Goal: Task Accomplishment & Management: Complete application form

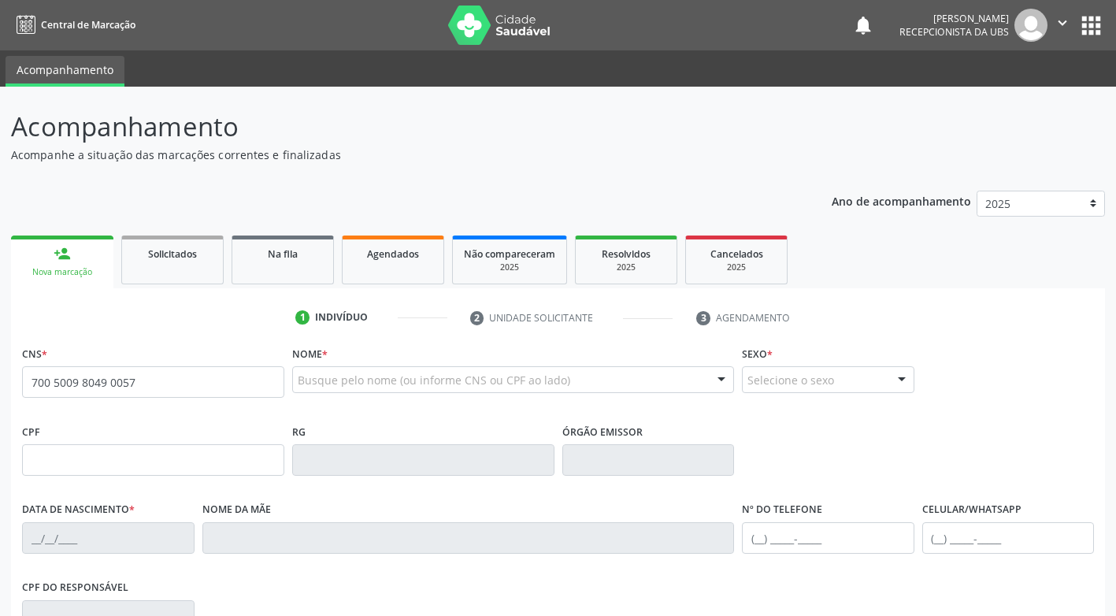
type input "700 5009 8049 0057"
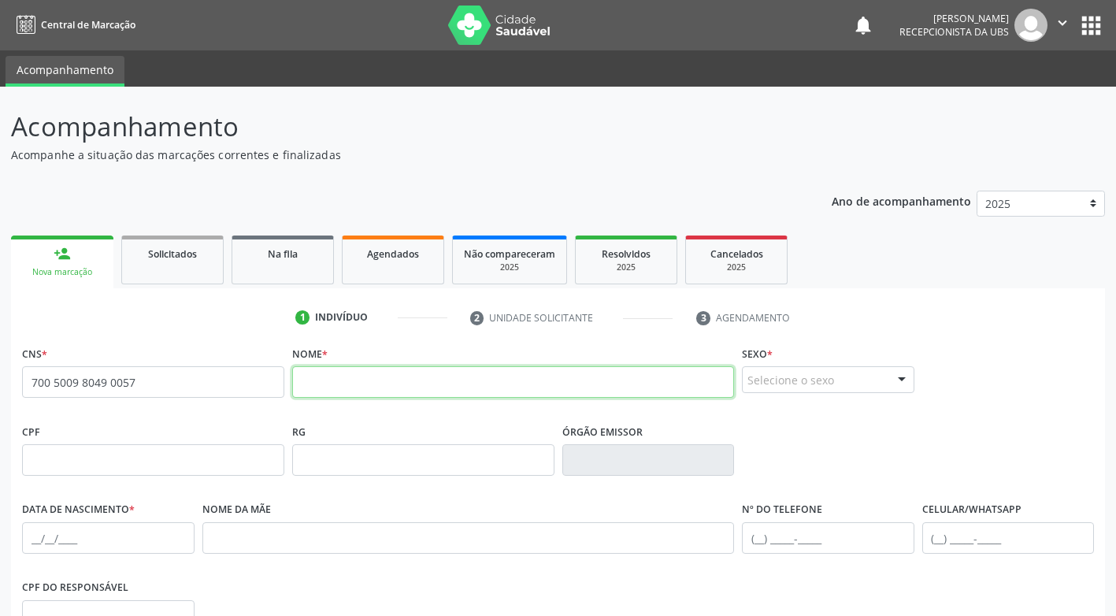
click at [329, 392] on input "text" at bounding box center [513, 382] width 442 height 32
type input "[PERSON_NAME]"
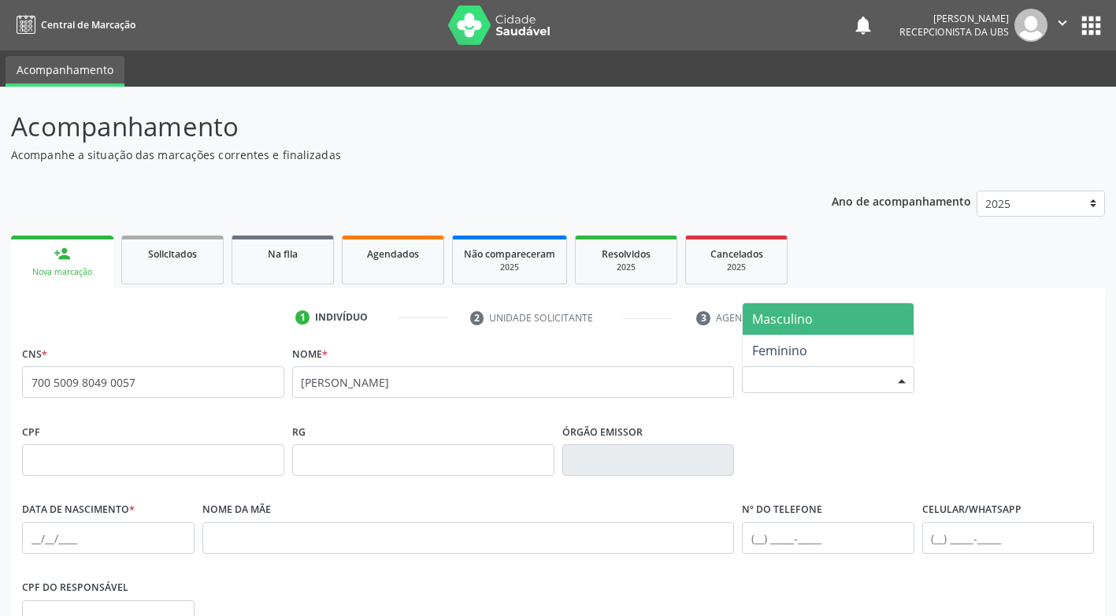
click at [822, 384] on div "Selecione o sexo" at bounding box center [828, 379] width 173 height 27
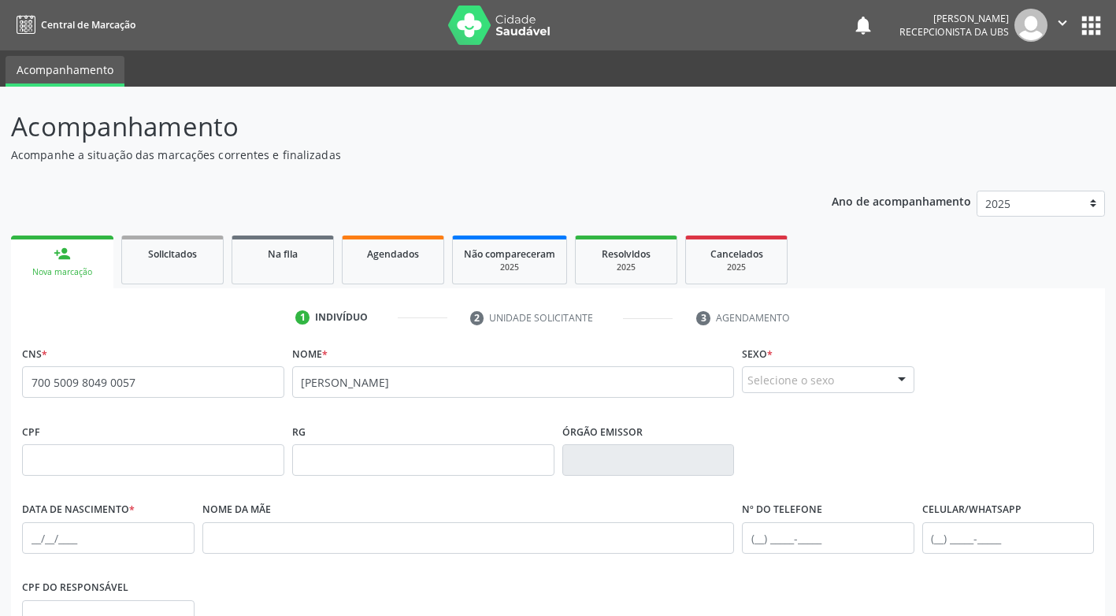
click at [900, 380] on div at bounding box center [902, 380] width 24 height 27
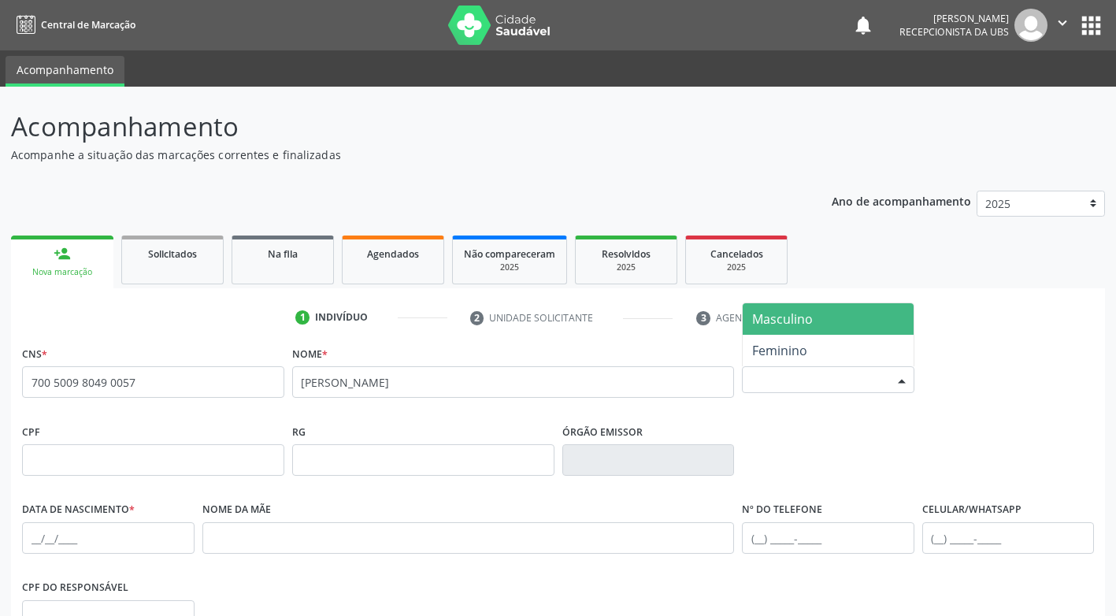
click at [900, 382] on div at bounding box center [902, 380] width 24 height 27
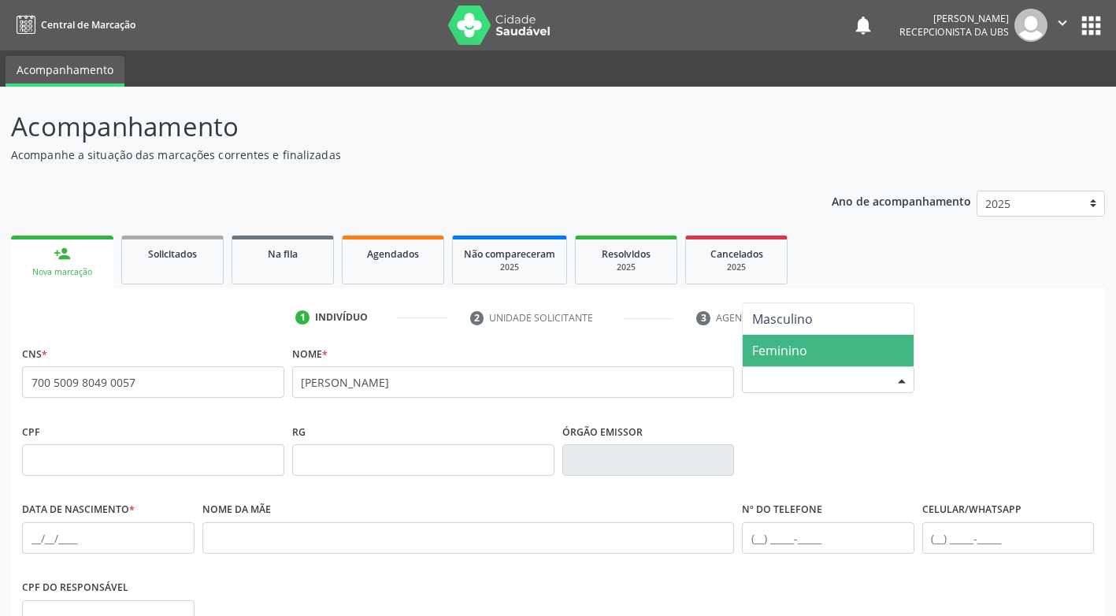
click at [841, 357] on span "Feminino" at bounding box center [828, 351] width 171 height 32
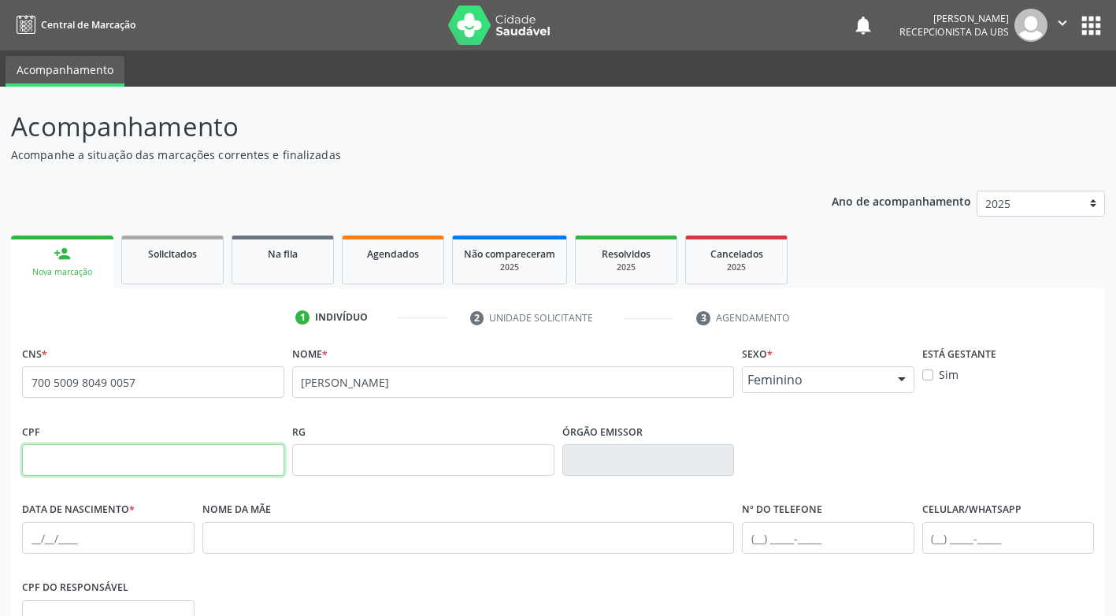
click at [56, 464] on input "text" at bounding box center [153, 460] width 262 height 32
click at [76, 462] on input "text" at bounding box center [153, 460] width 262 height 32
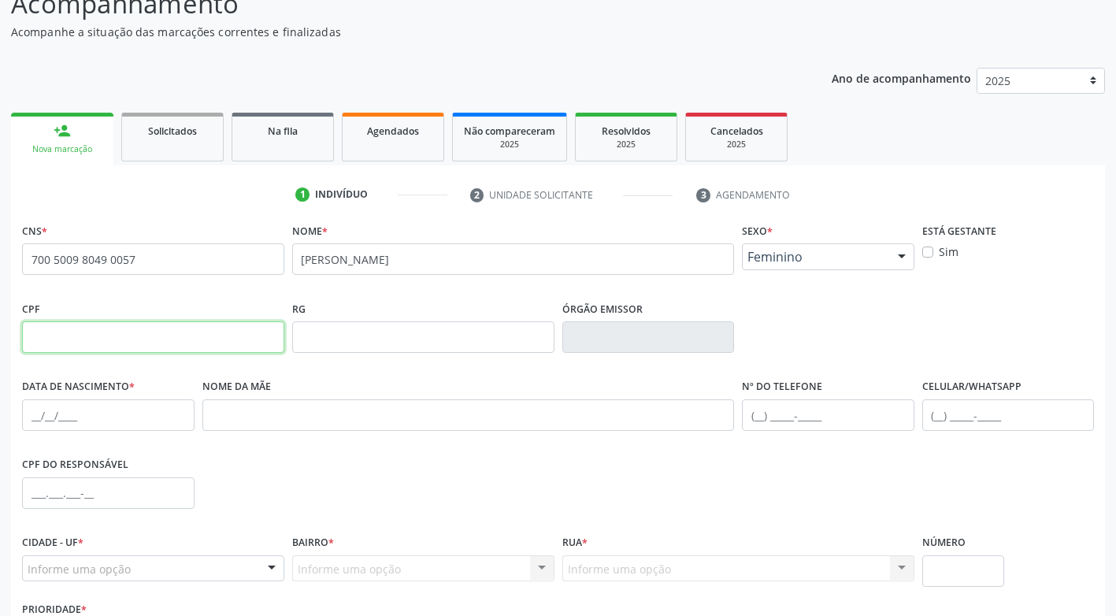
scroll to position [158, 0]
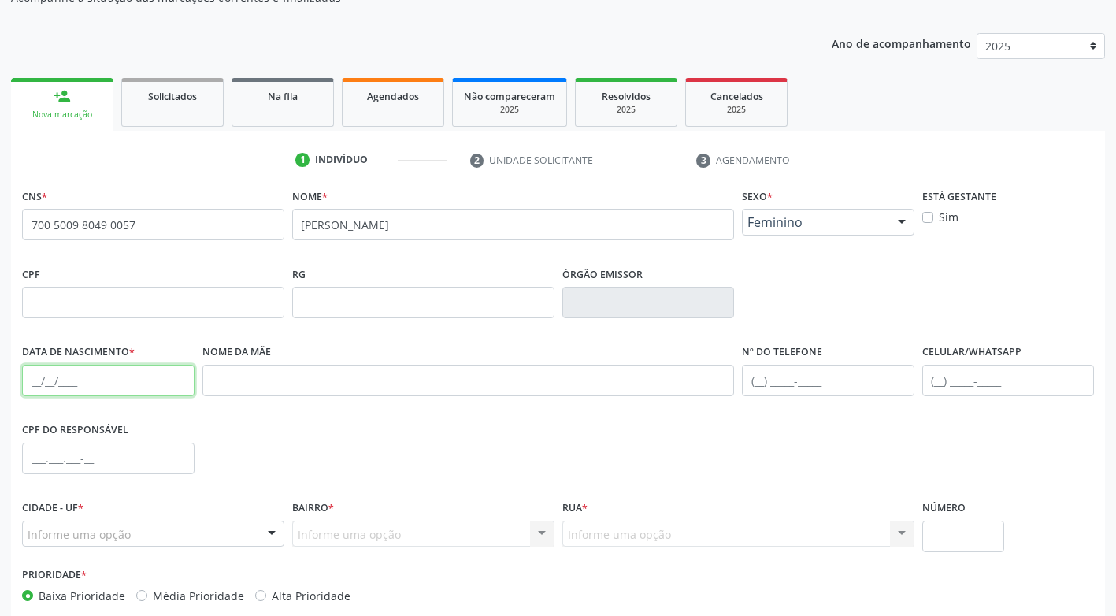
click at [95, 387] on input "text" at bounding box center [108, 381] width 173 height 32
type input "[DATE]"
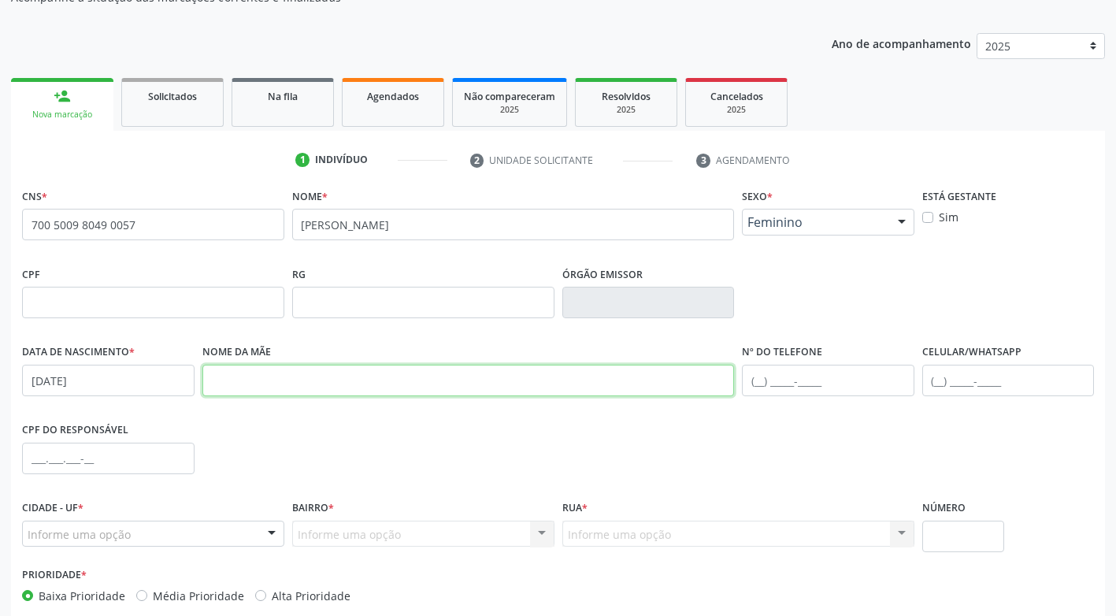
click at [266, 393] on input "text" at bounding box center [468, 381] width 533 height 32
type input "[PERSON_NAME]"
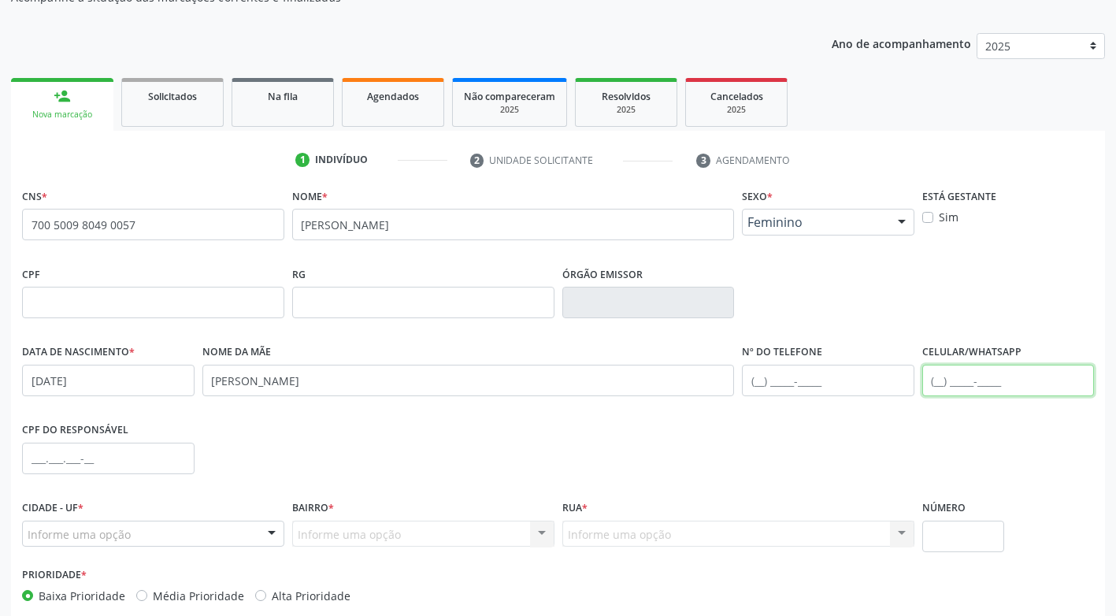
click at [945, 377] on input "text" at bounding box center [1008, 381] width 173 height 32
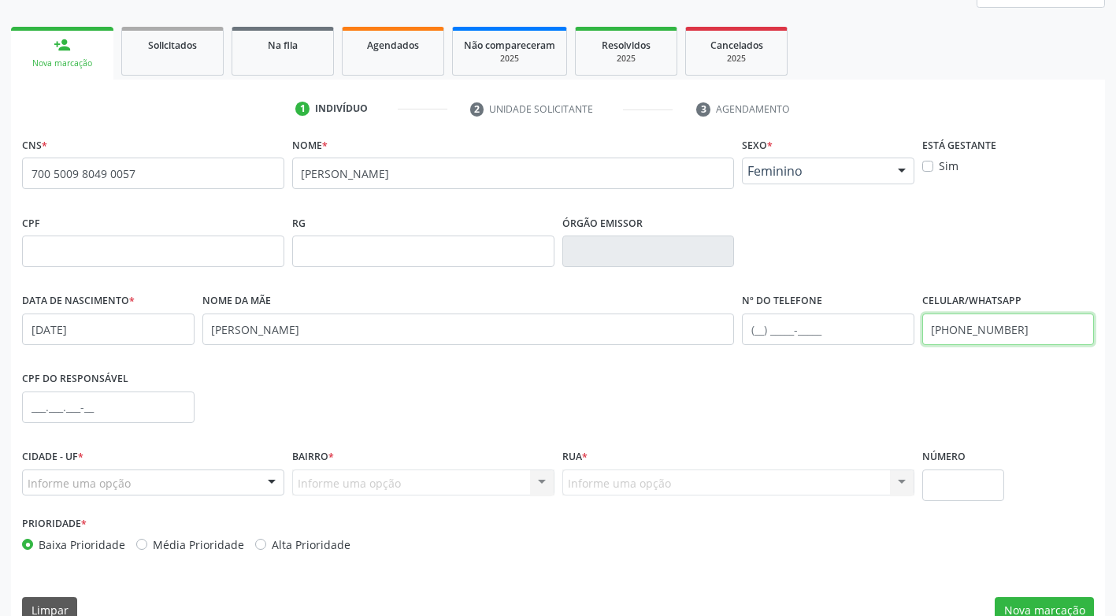
scroll to position [238, 0]
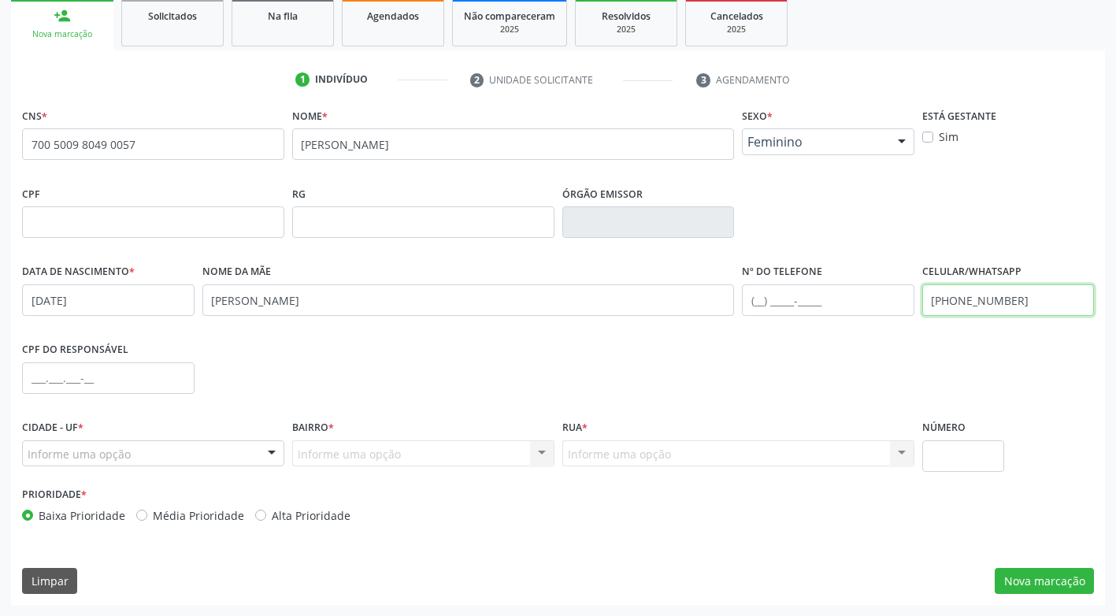
type input "[PHONE_NUMBER]"
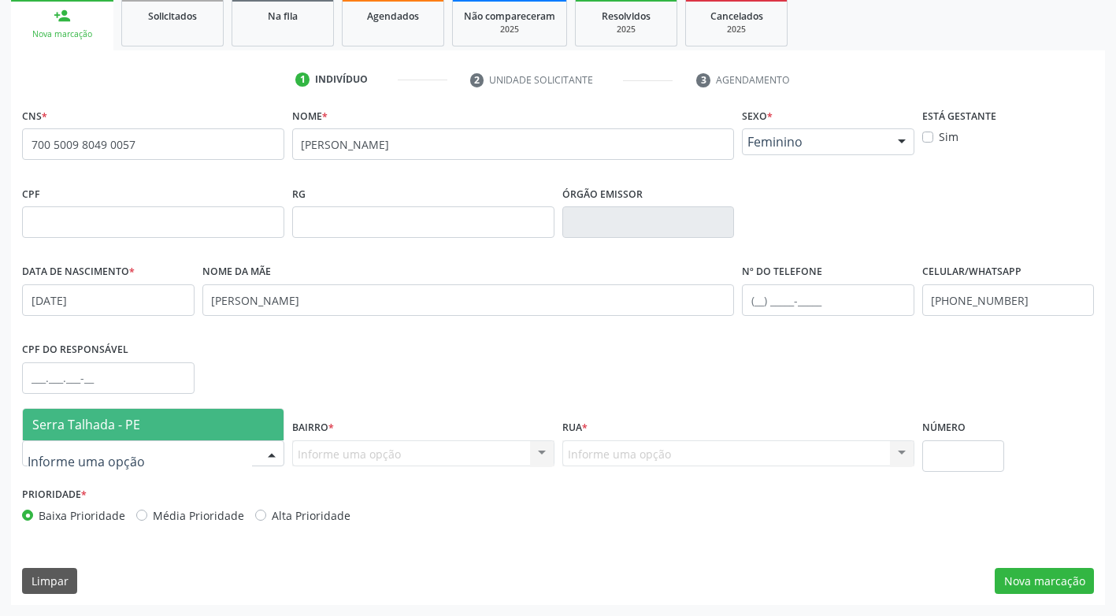
click at [269, 451] on div at bounding box center [272, 454] width 24 height 27
click at [159, 424] on span "Serra Talhada - PE" at bounding box center [153, 425] width 261 height 32
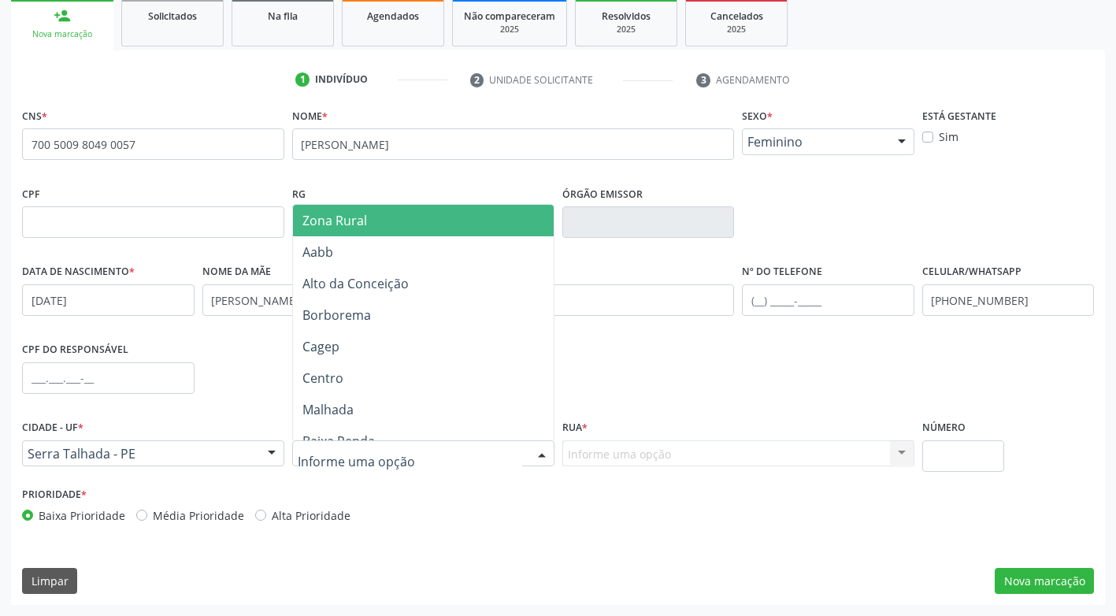
click at [365, 221] on span "Zona Rural" at bounding box center [335, 220] width 65 height 17
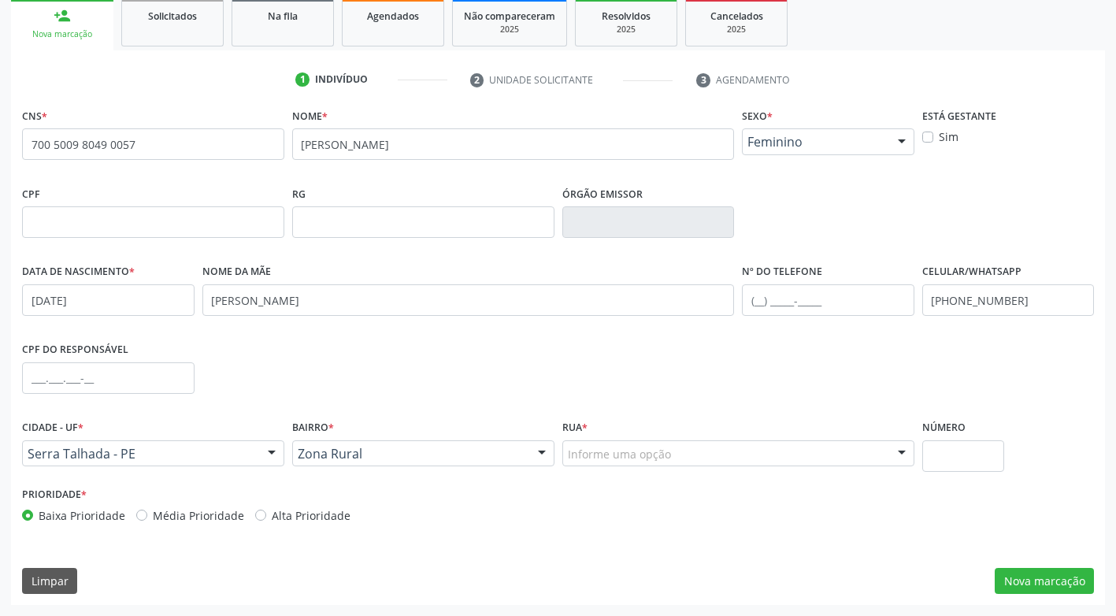
click at [608, 462] on div "Informe uma opção" at bounding box center [738, 453] width 352 height 27
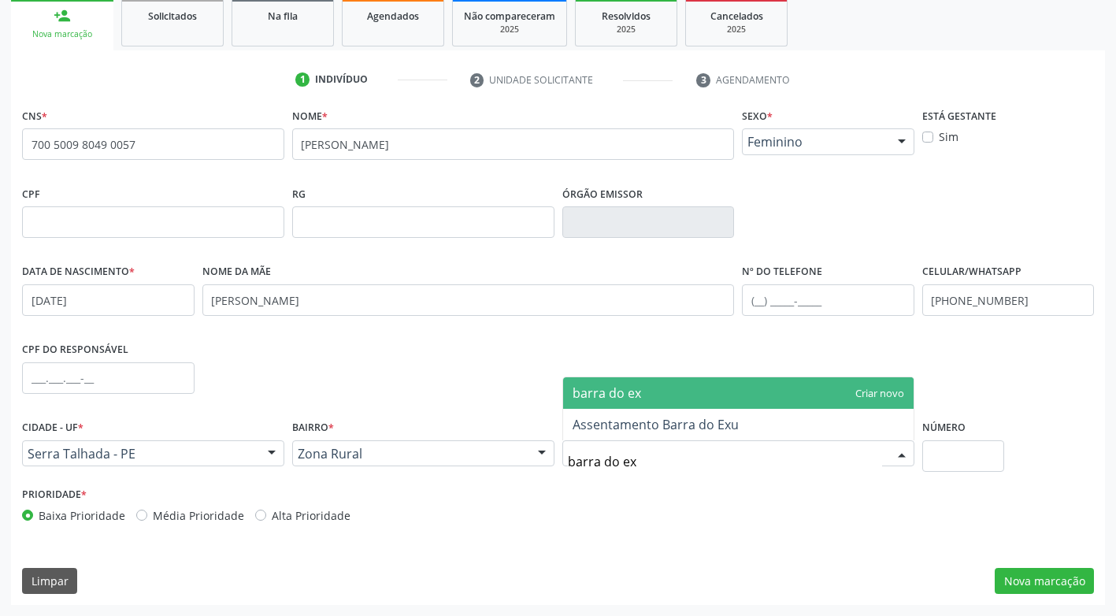
type input "barra do exu"
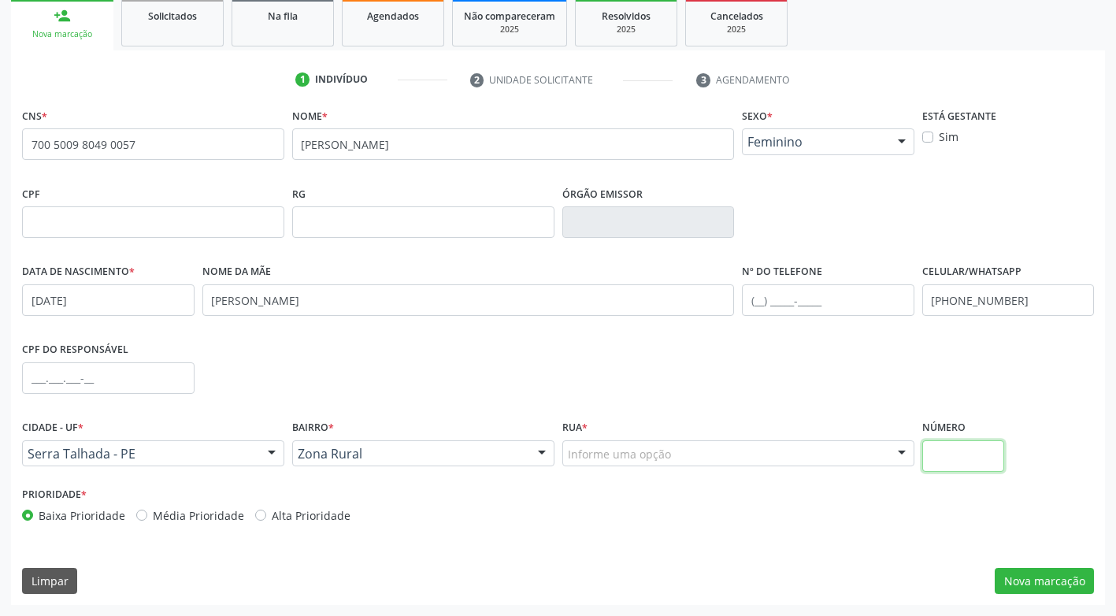
click at [974, 462] on input "text" at bounding box center [963, 456] width 82 height 32
type input "30"
click at [1043, 581] on button "Nova marcação" at bounding box center [1044, 581] width 99 height 27
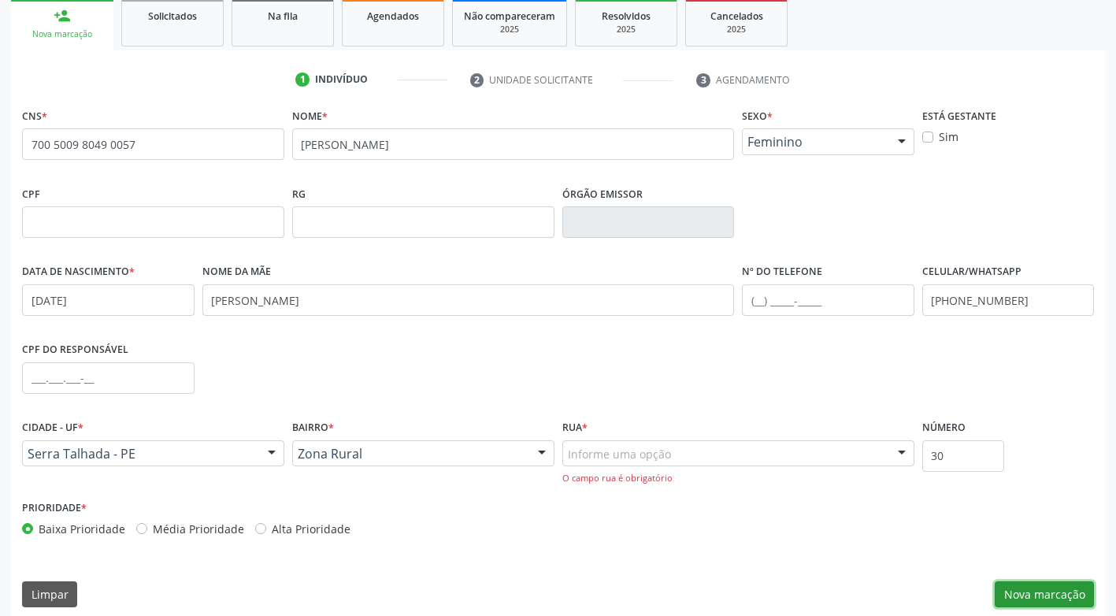
click at [1041, 593] on button "Nova marcação" at bounding box center [1044, 594] width 99 height 27
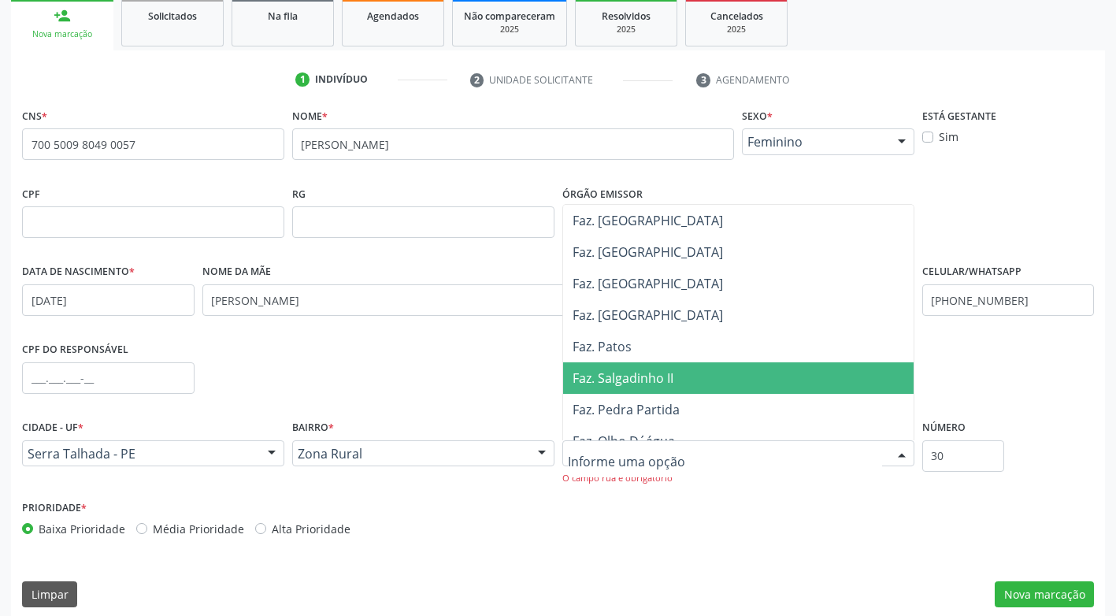
click at [622, 381] on span "Faz. Salgadinho II" at bounding box center [623, 377] width 101 height 17
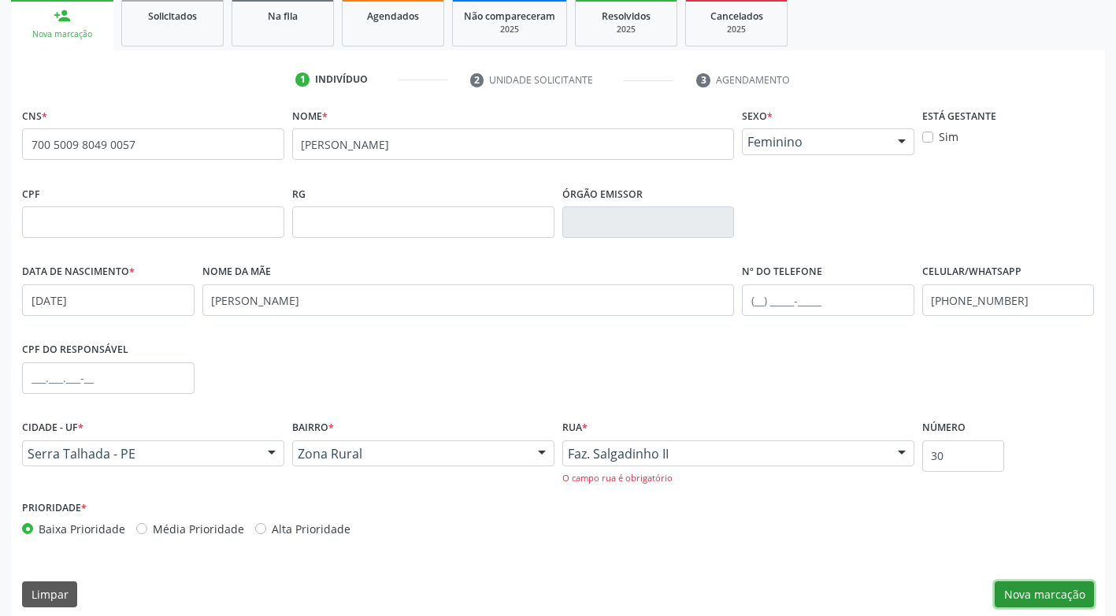
click at [1056, 591] on button "Nova marcação" at bounding box center [1044, 594] width 99 height 27
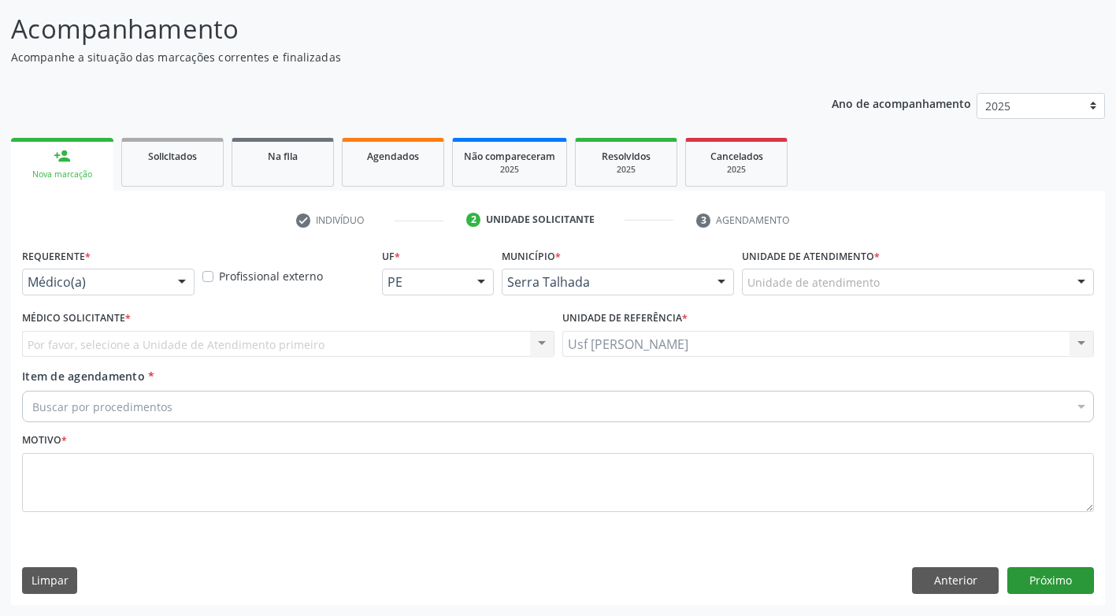
scroll to position [98, 0]
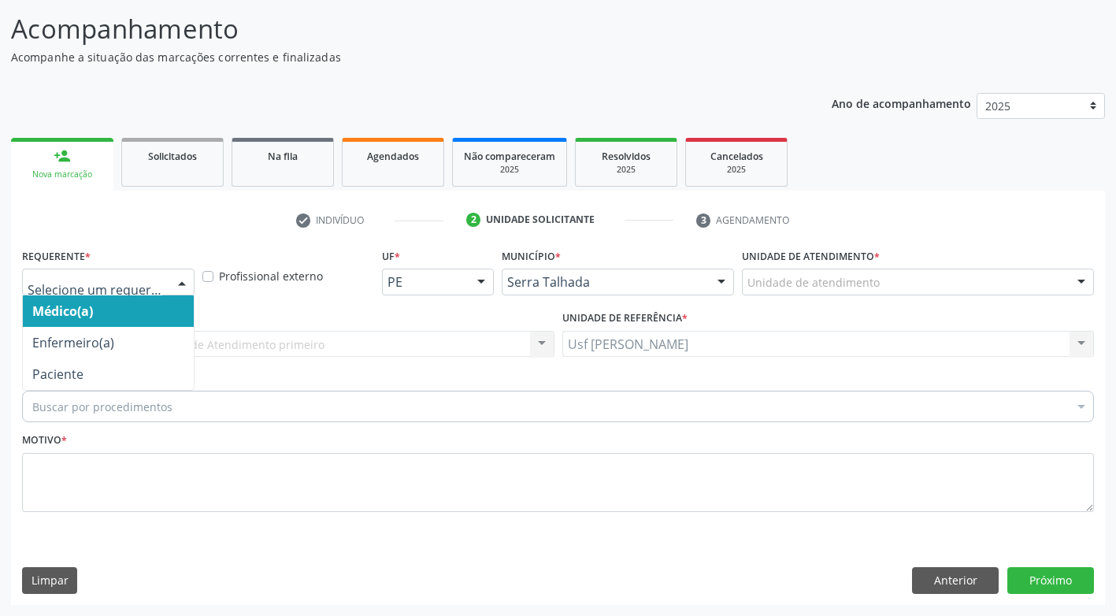
click at [181, 280] on div at bounding box center [182, 282] width 24 height 27
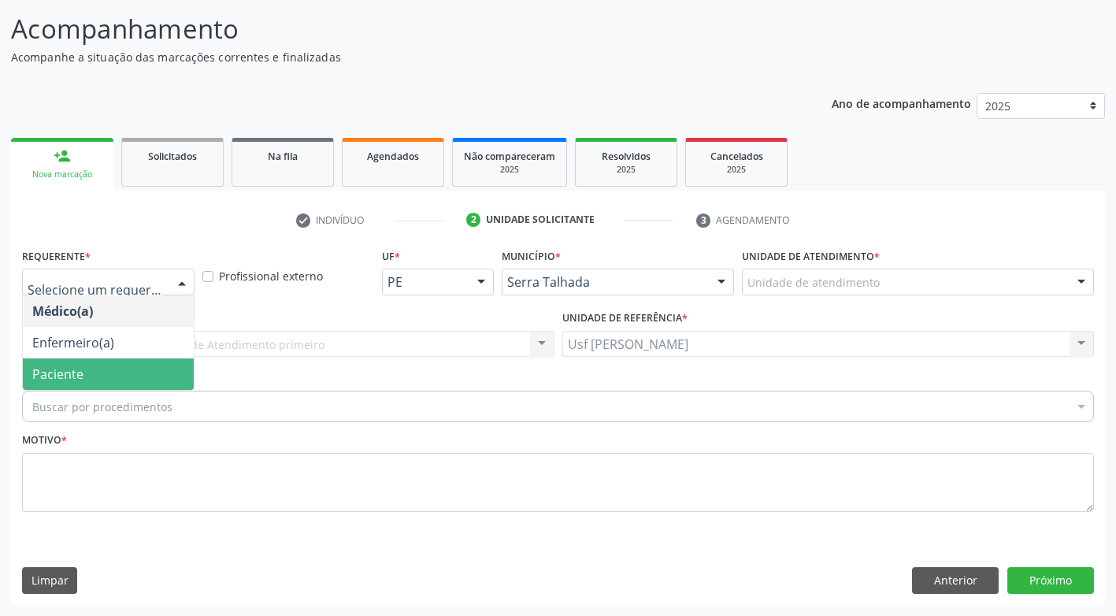
click at [132, 380] on span "Paciente" at bounding box center [108, 374] width 171 height 32
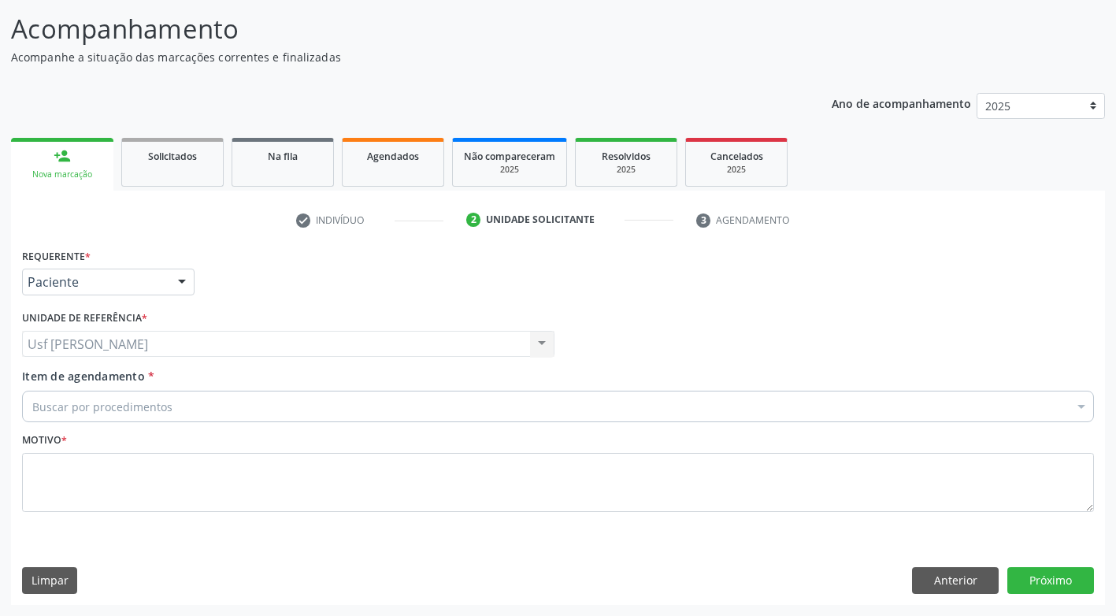
drag, startPoint x: 137, startPoint y: 408, endPoint x: 131, endPoint y: 415, distance: 9.5
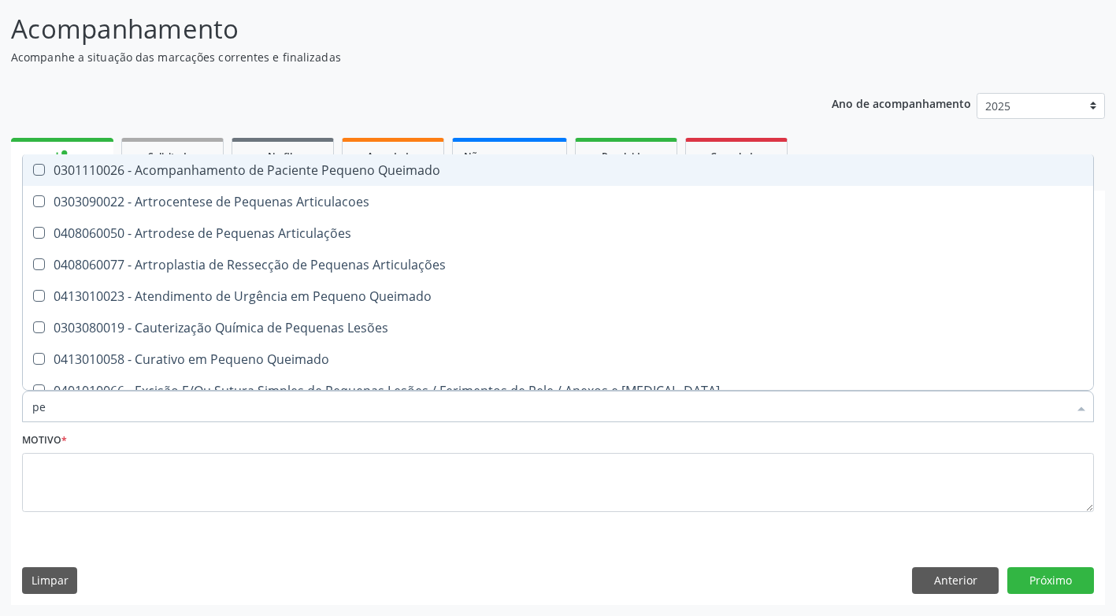
type input "p"
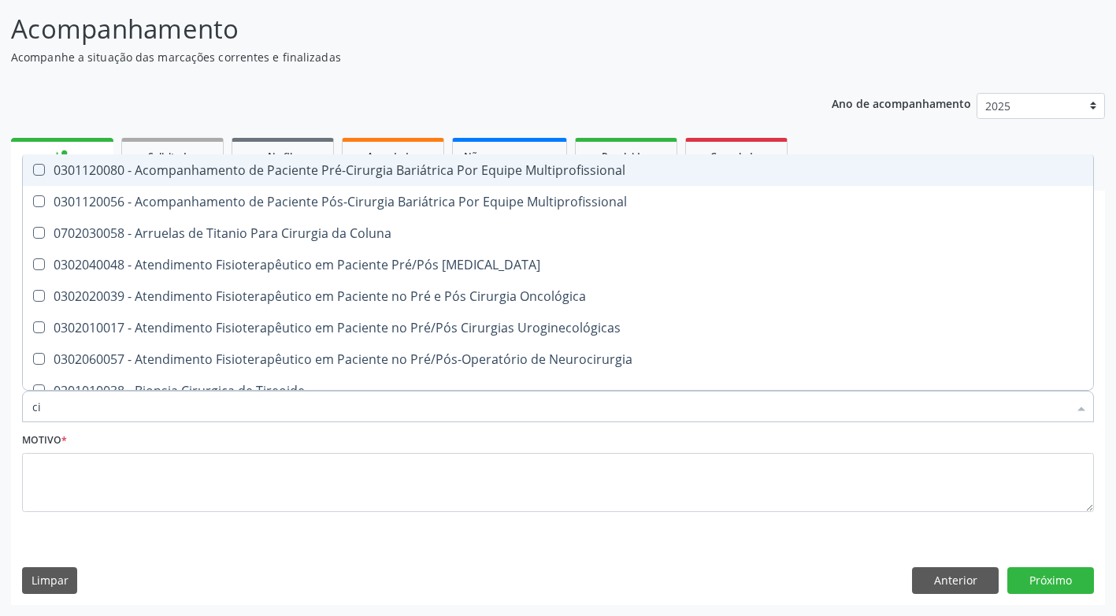
type input "c"
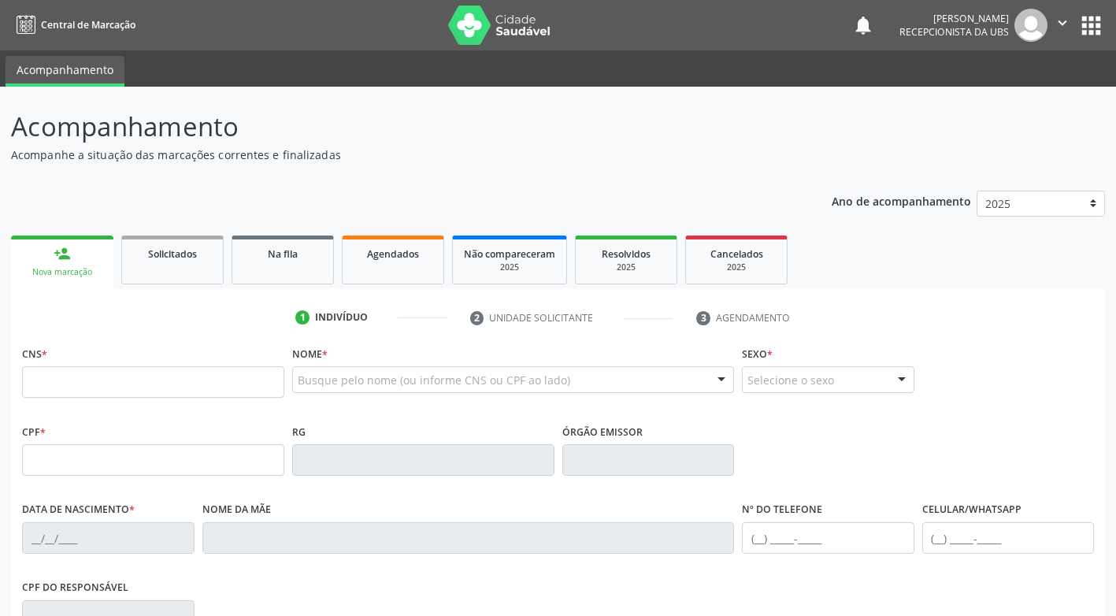
click at [158, 377] on input "text" at bounding box center [153, 382] width 262 height 32
type input "700 5009 8049 0057"
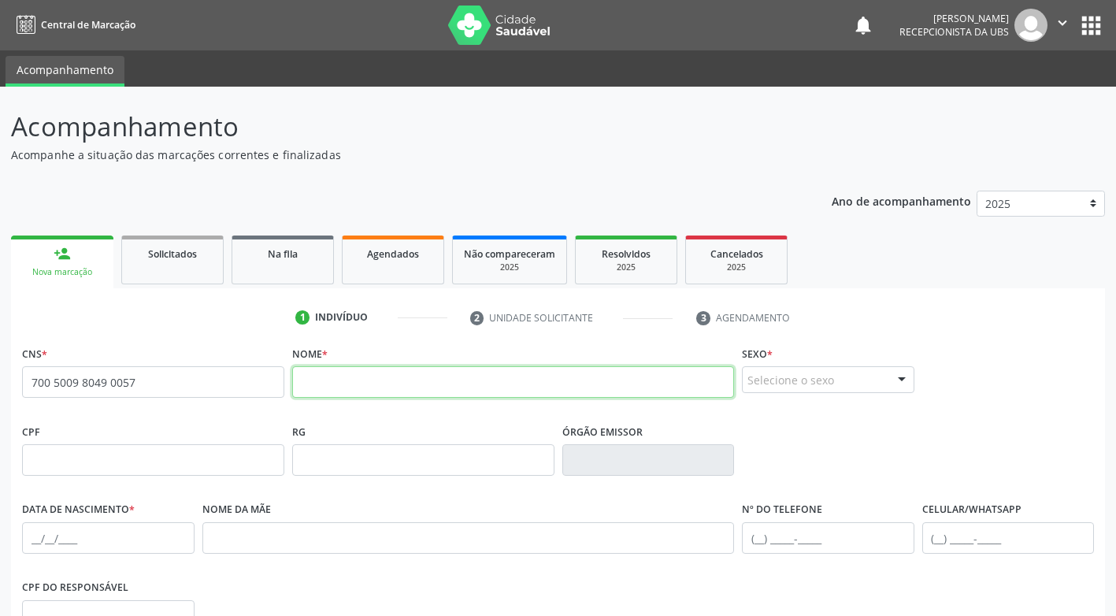
click at [369, 377] on input "text" at bounding box center [513, 382] width 442 height 32
type input "maria da cociçao silva"
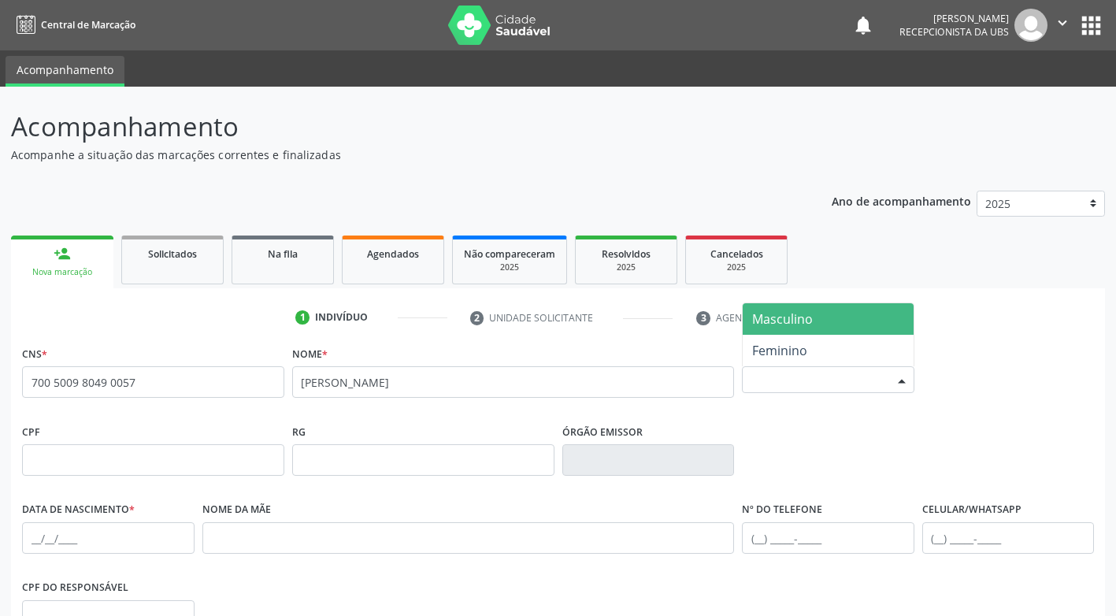
click at [791, 388] on div "Selecione o sexo" at bounding box center [828, 379] width 173 height 27
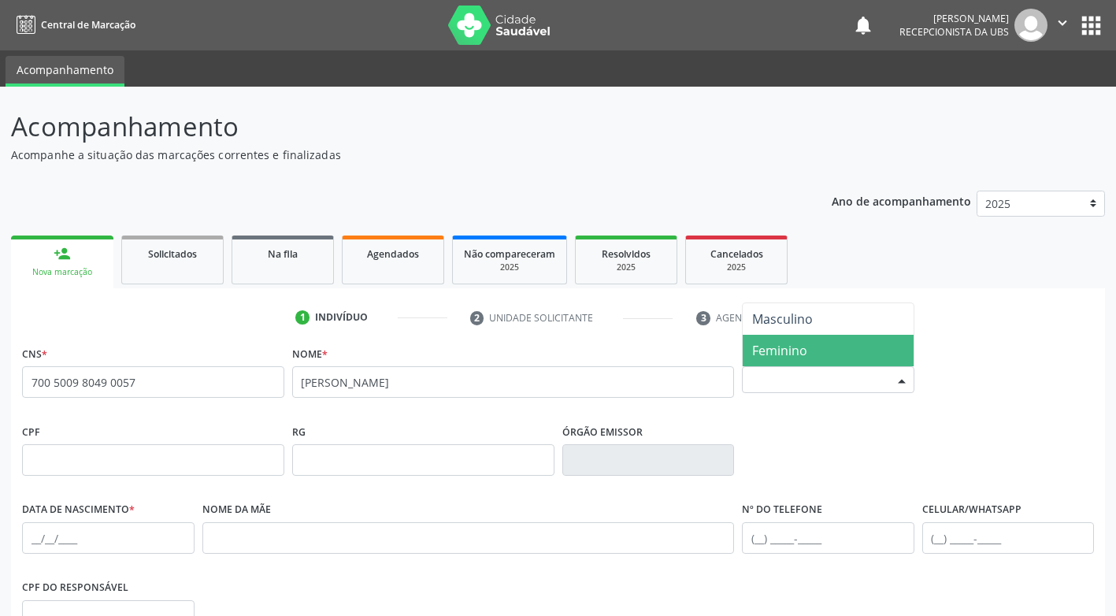
click at [820, 350] on span "Feminino" at bounding box center [828, 351] width 171 height 32
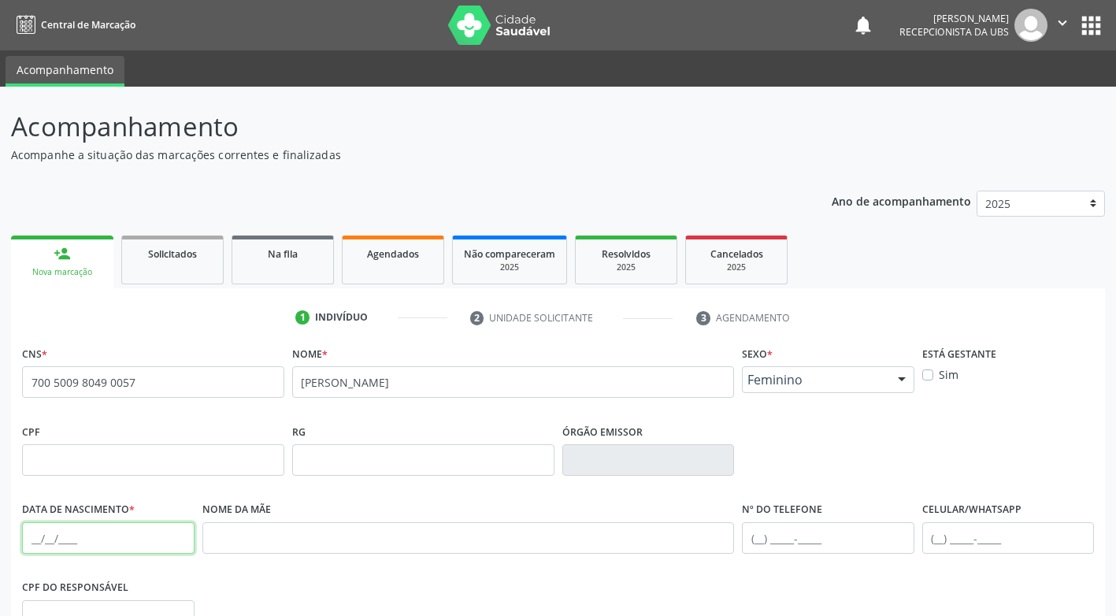
click at [70, 540] on input "text" at bounding box center [108, 538] width 173 height 32
type input "[DATE]"
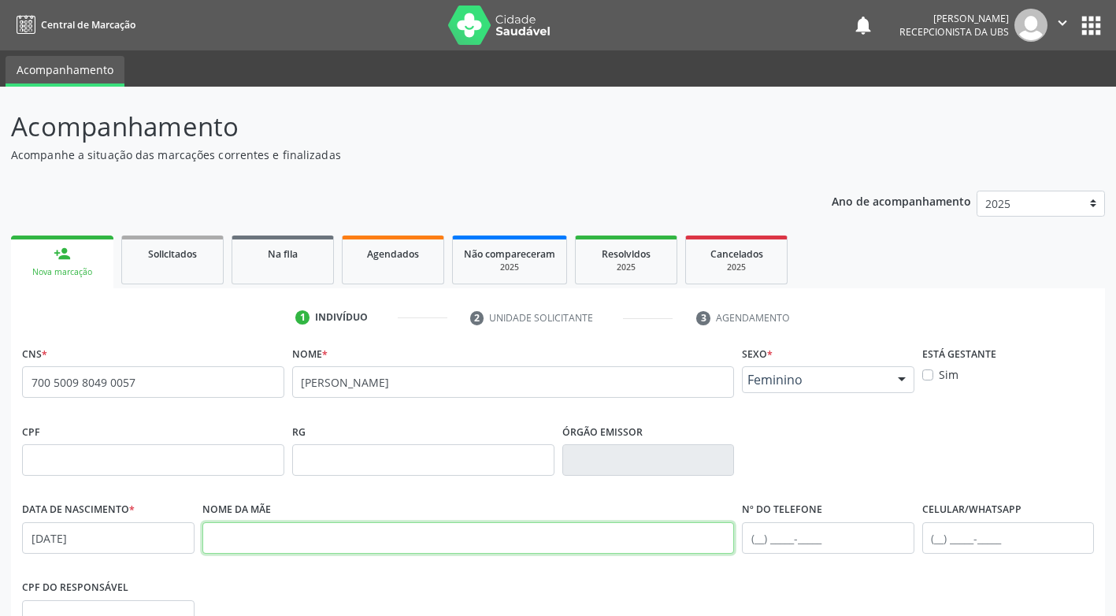
click at [262, 543] on input "text" at bounding box center [468, 538] width 533 height 32
type input "maria leonor da silva"
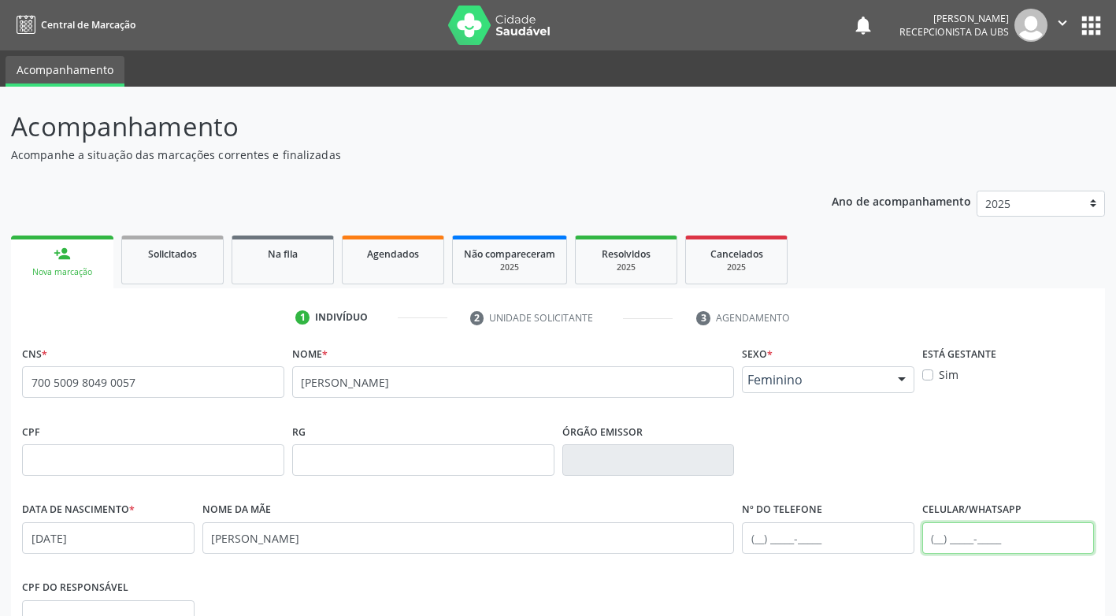
click at [945, 540] on input "text" at bounding box center [1008, 538] width 173 height 32
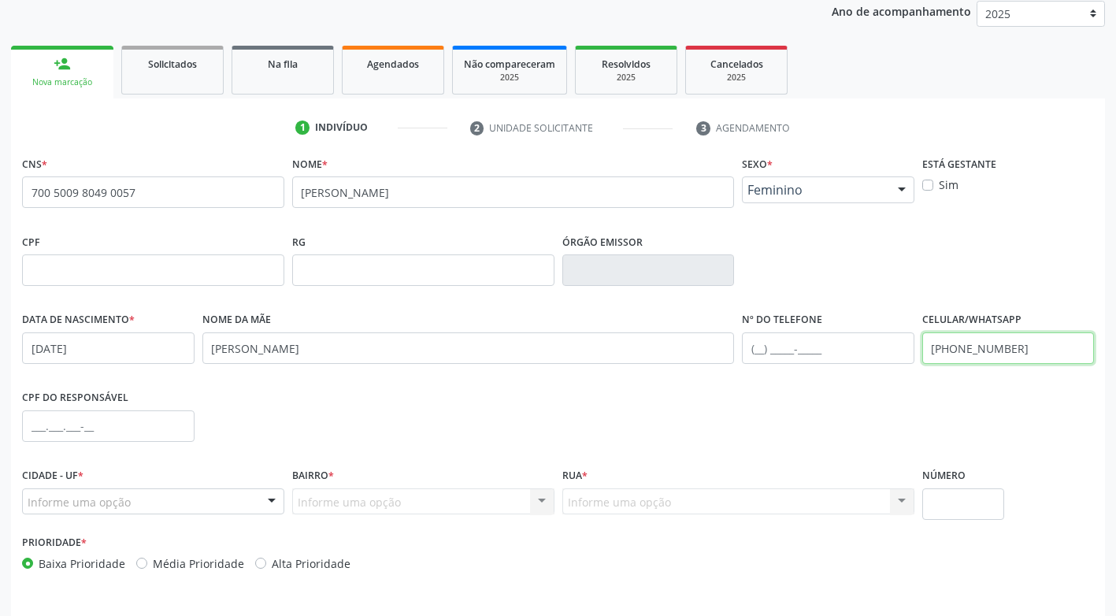
scroll to position [238, 0]
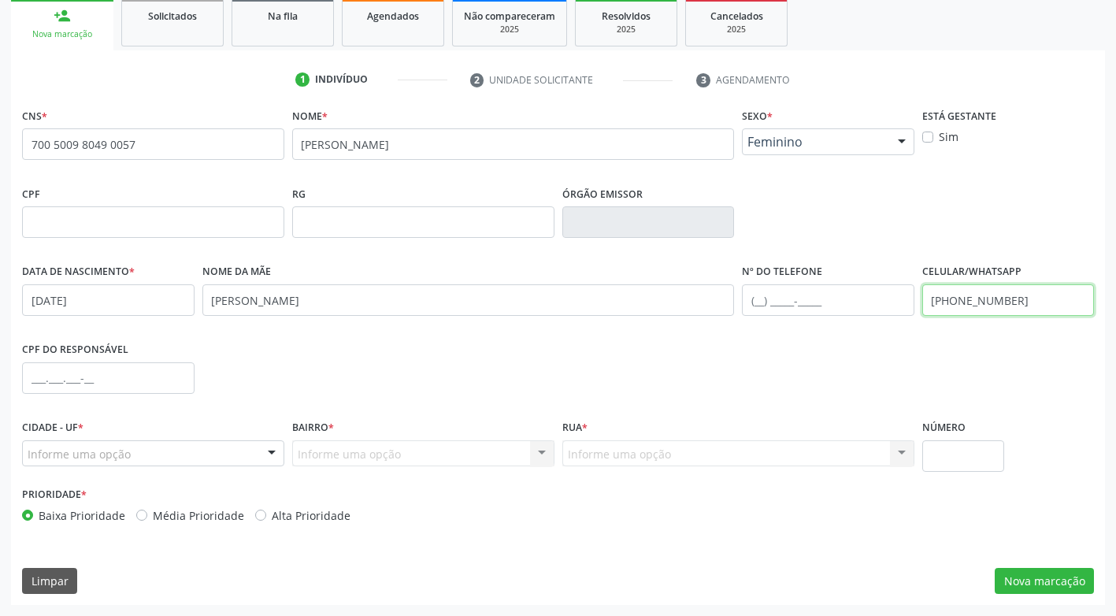
type input "[PHONE_NUMBER]"
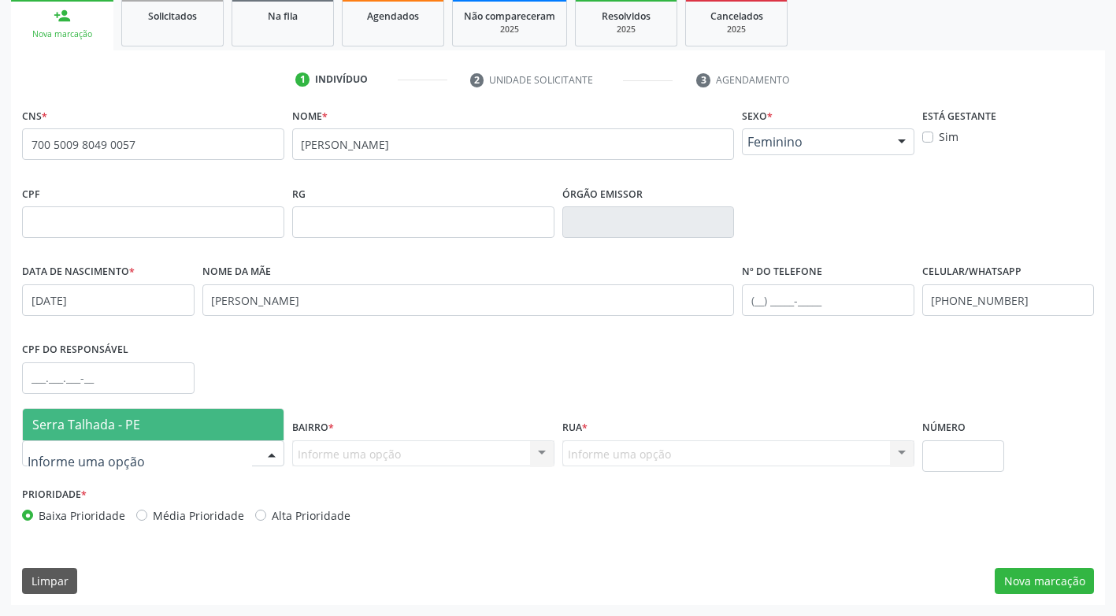
click at [95, 429] on span "Serra Talhada - PE" at bounding box center [86, 424] width 108 height 17
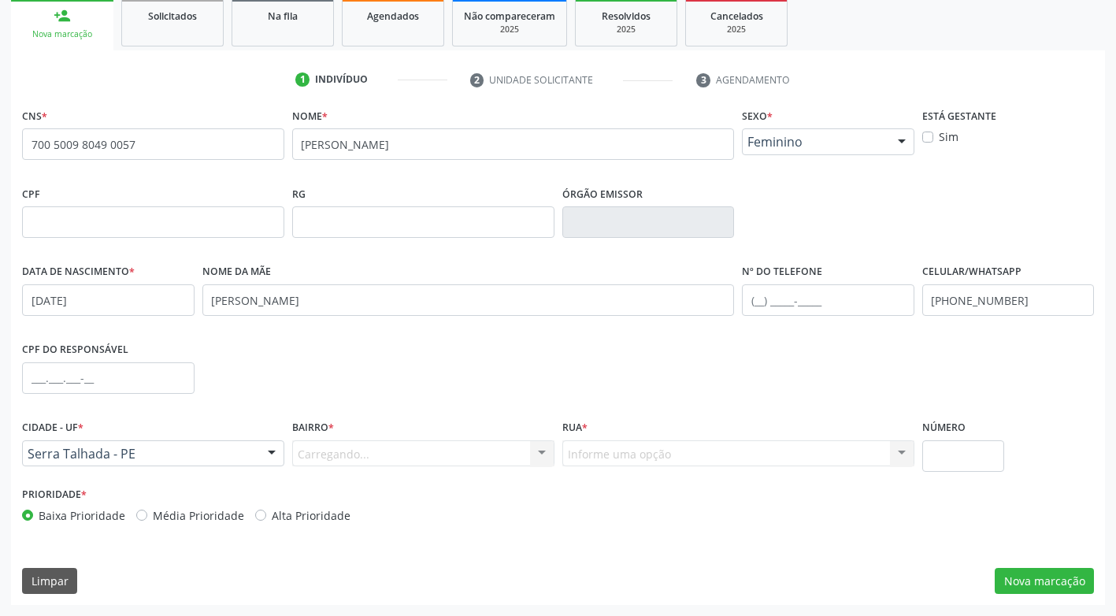
click at [319, 451] on div "Carregando... Nenhum resultado encontrado para: " " Nenhuma opção encontrada. D…" at bounding box center [423, 453] width 262 height 27
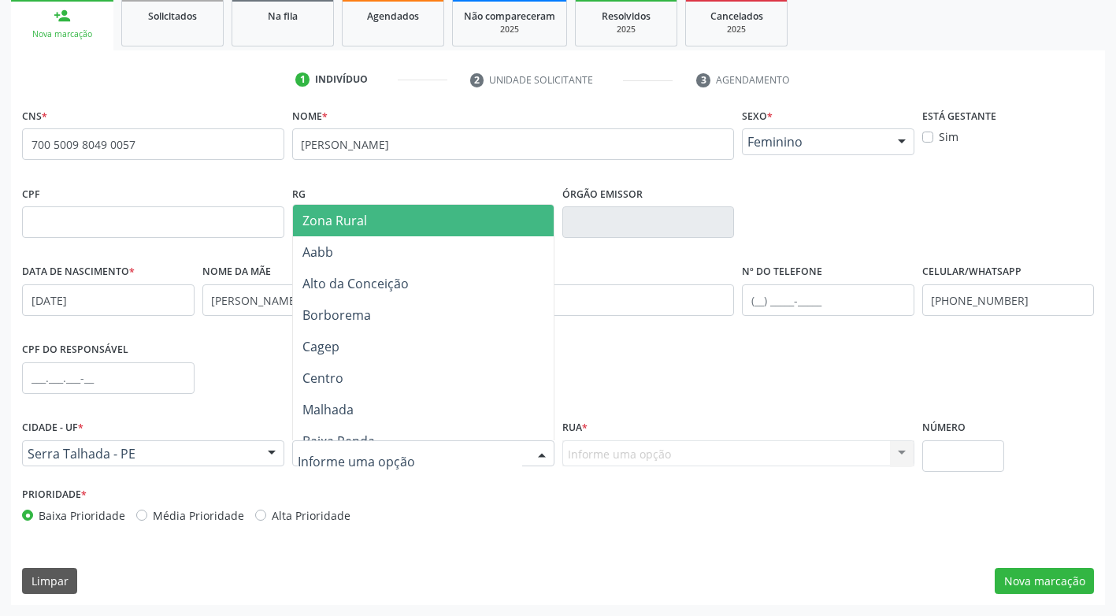
click at [323, 464] on div at bounding box center [423, 453] width 262 height 27
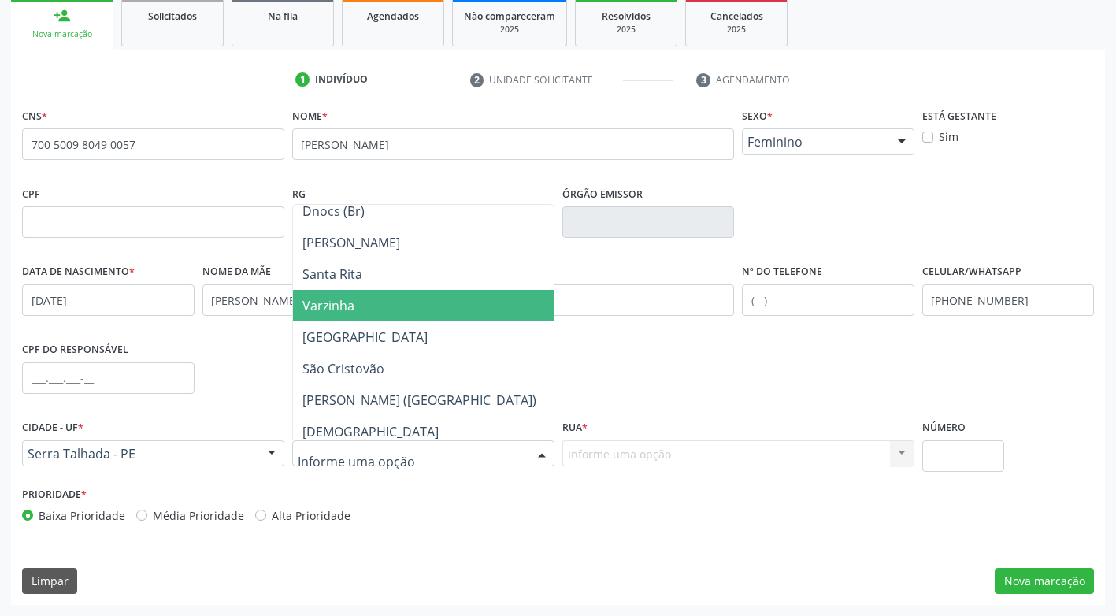
scroll to position [237, 0]
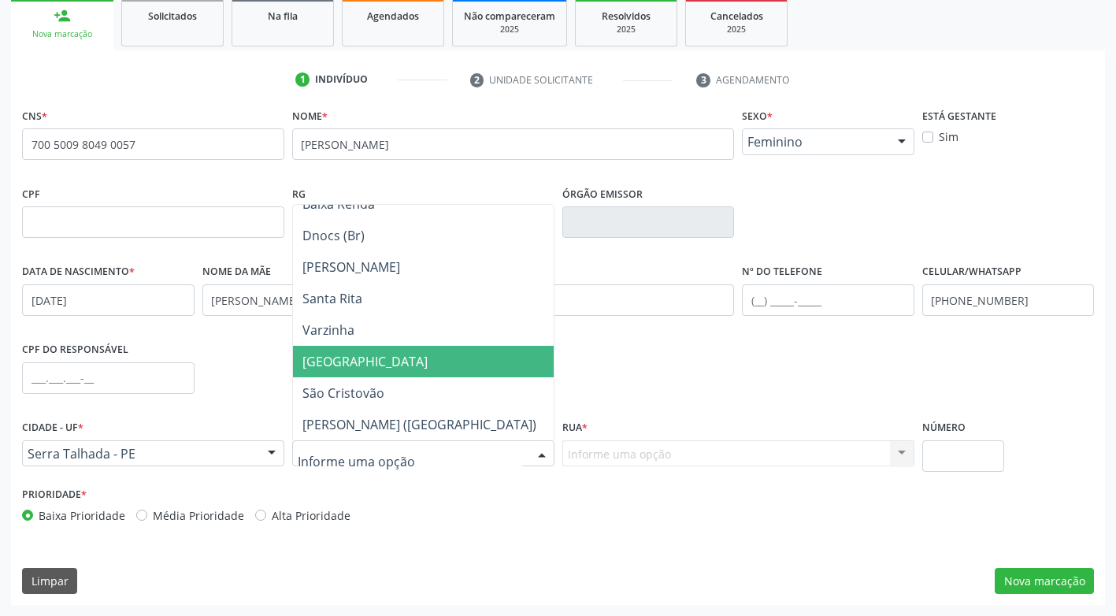
click at [388, 362] on span "[GEOGRAPHIC_DATA]" at bounding box center [423, 362] width 261 height 32
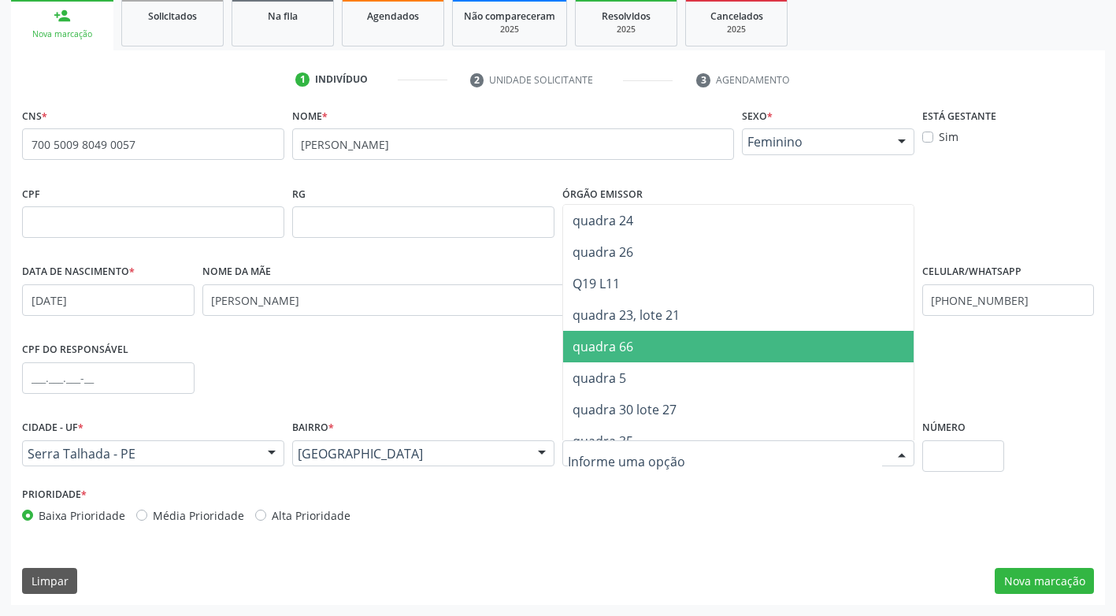
scroll to position [2915, 0]
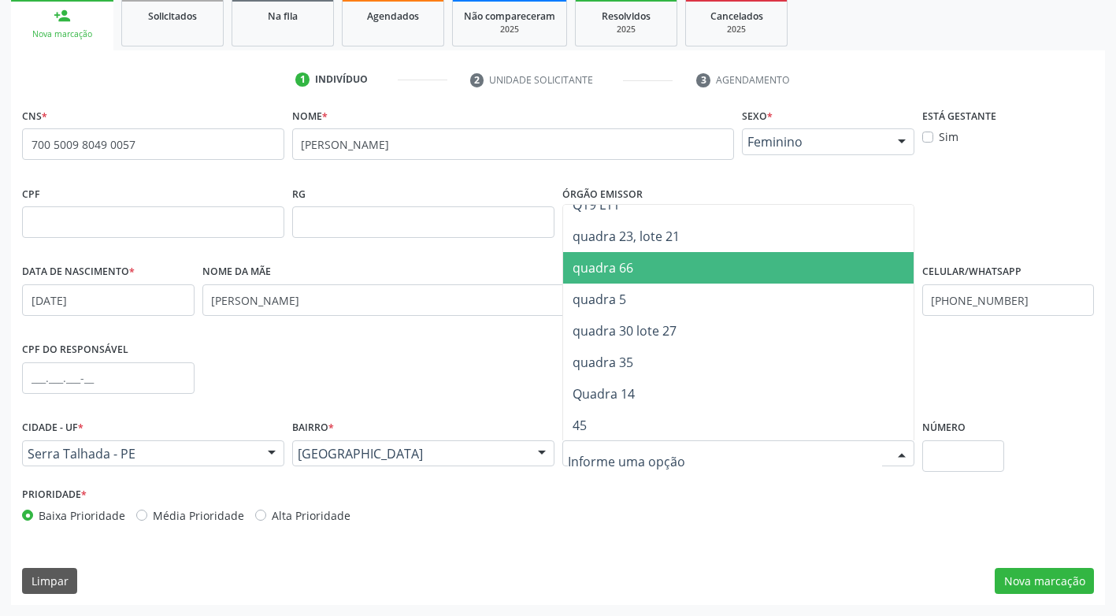
drag, startPoint x: 667, startPoint y: 258, endPoint x: 666, endPoint y: 273, distance: 15.1
click at [665, 264] on span "quadra 66" at bounding box center [738, 268] width 351 height 32
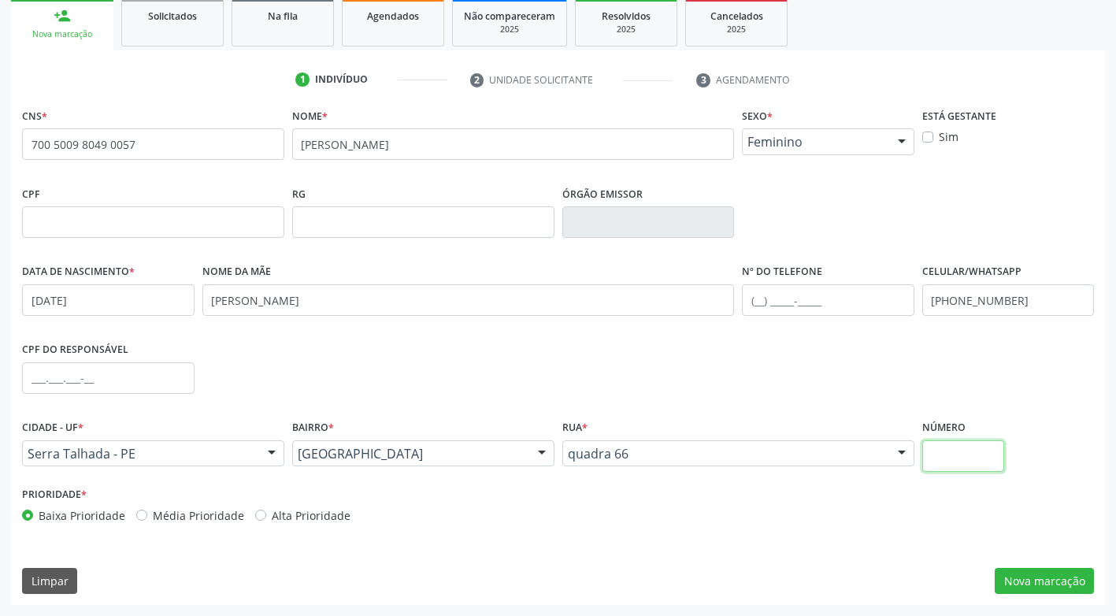
click at [945, 458] on input "text" at bounding box center [963, 456] width 82 height 32
type input "03"
click at [1049, 584] on button "Nova marcação" at bounding box center [1044, 581] width 99 height 27
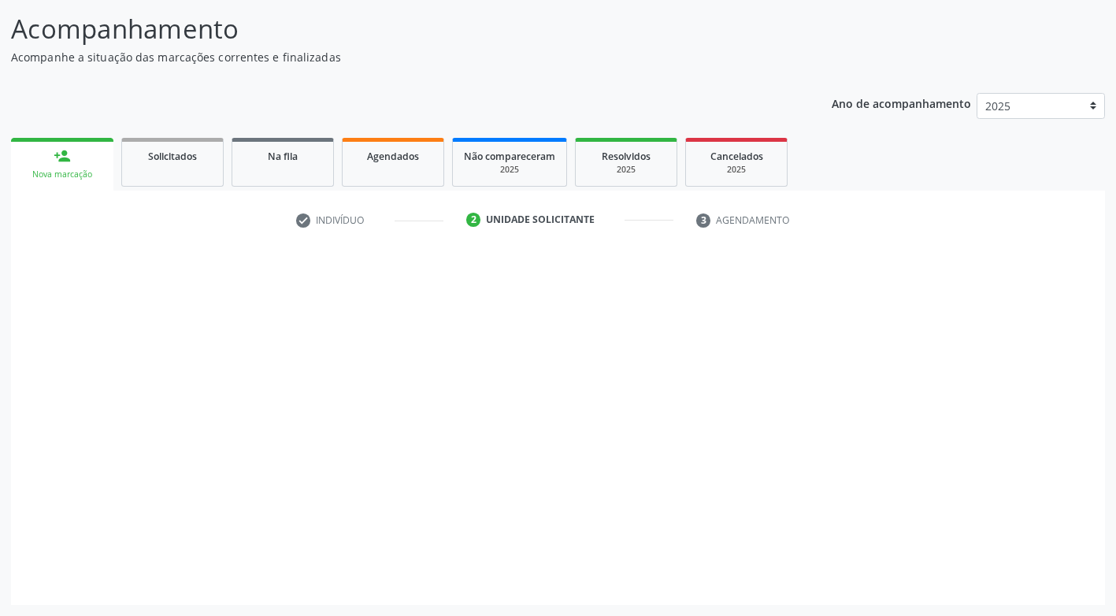
scroll to position [98, 0]
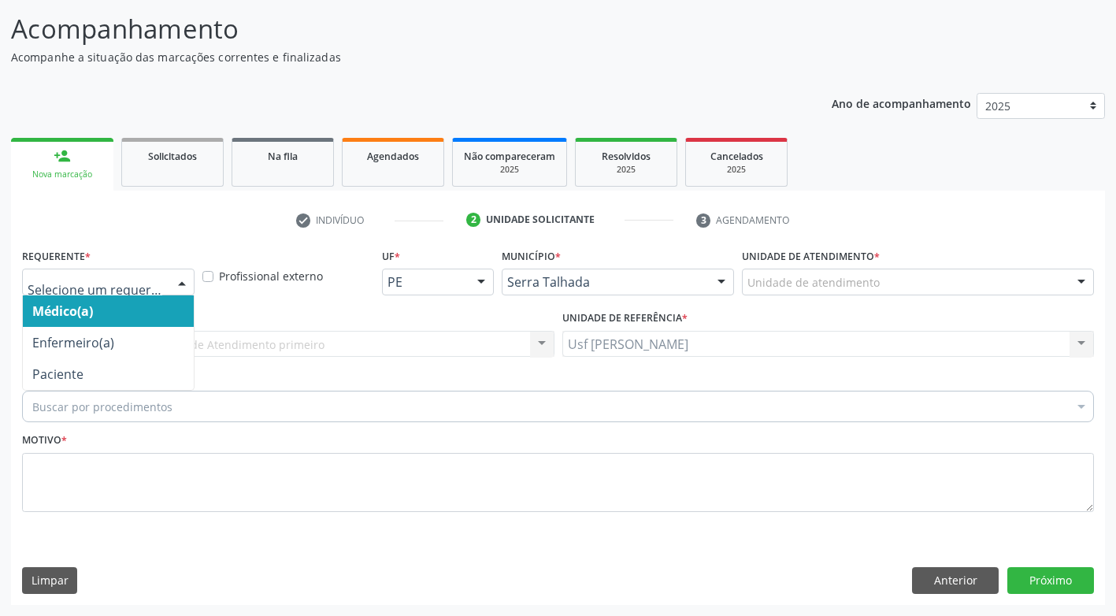
drag, startPoint x: 184, startPoint y: 282, endPoint x: 180, endPoint y: 291, distance: 10.2
click at [183, 282] on div at bounding box center [182, 282] width 24 height 27
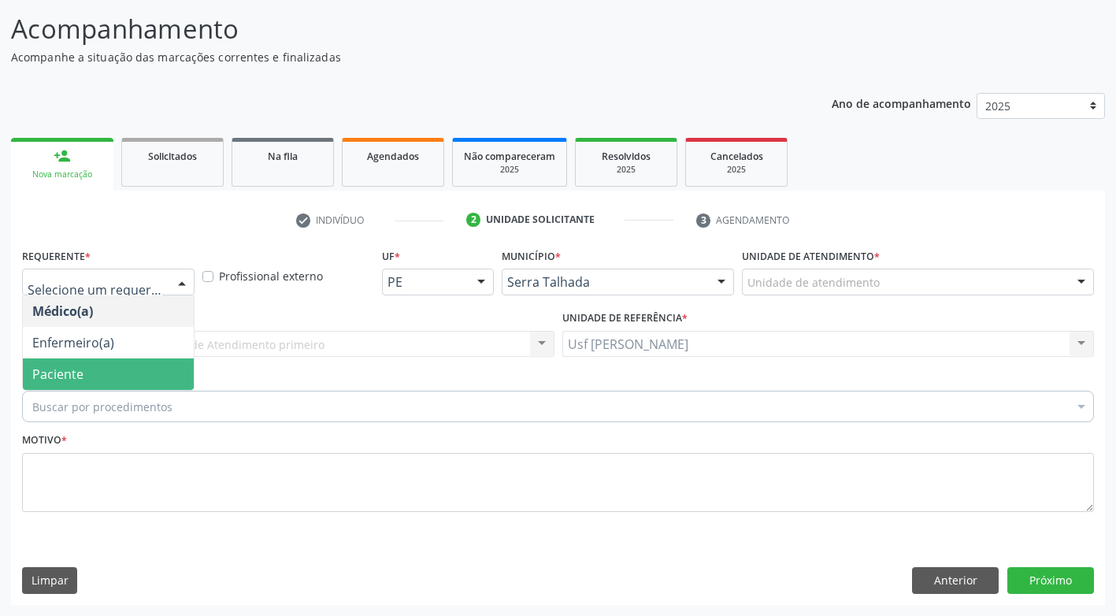
drag, startPoint x: 154, startPoint y: 374, endPoint x: 141, endPoint y: 399, distance: 28.5
click at [152, 381] on span "Paciente" at bounding box center [108, 374] width 171 height 32
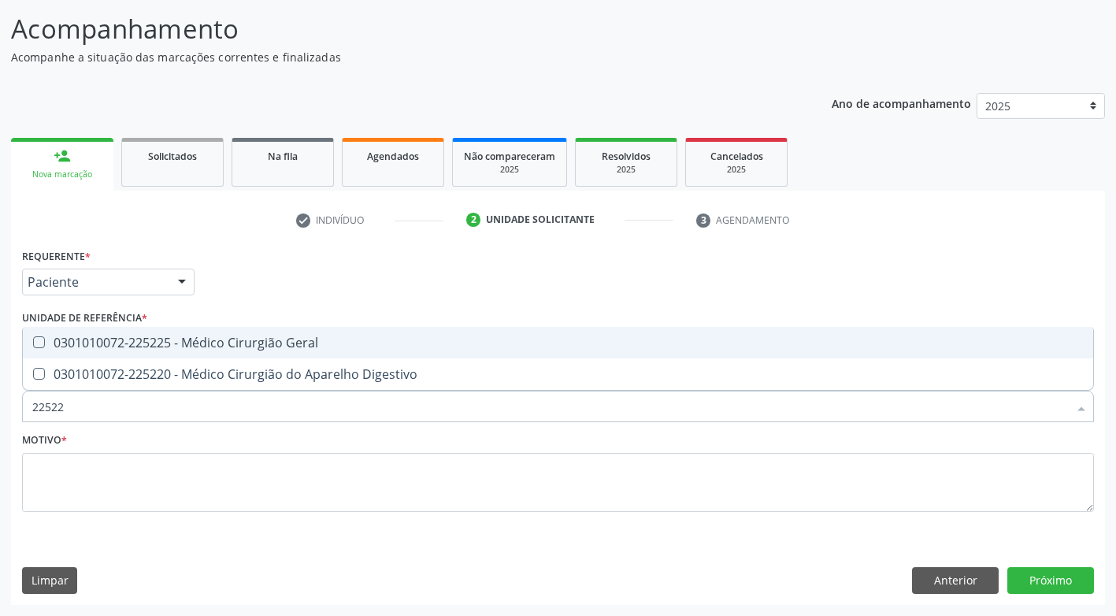
type input "225225"
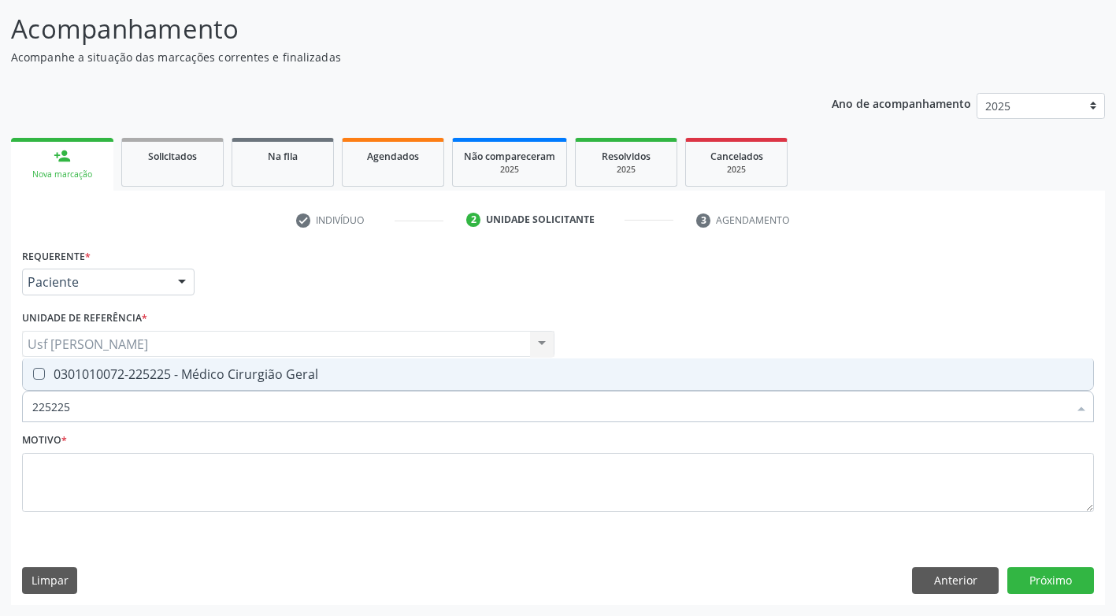
click at [42, 377] on Geral at bounding box center [39, 374] width 12 height 12
click at [33, 377] on Geral "checkbox" at bounding box center [28, 374] width 10 height 10
checkbox Geral "true"
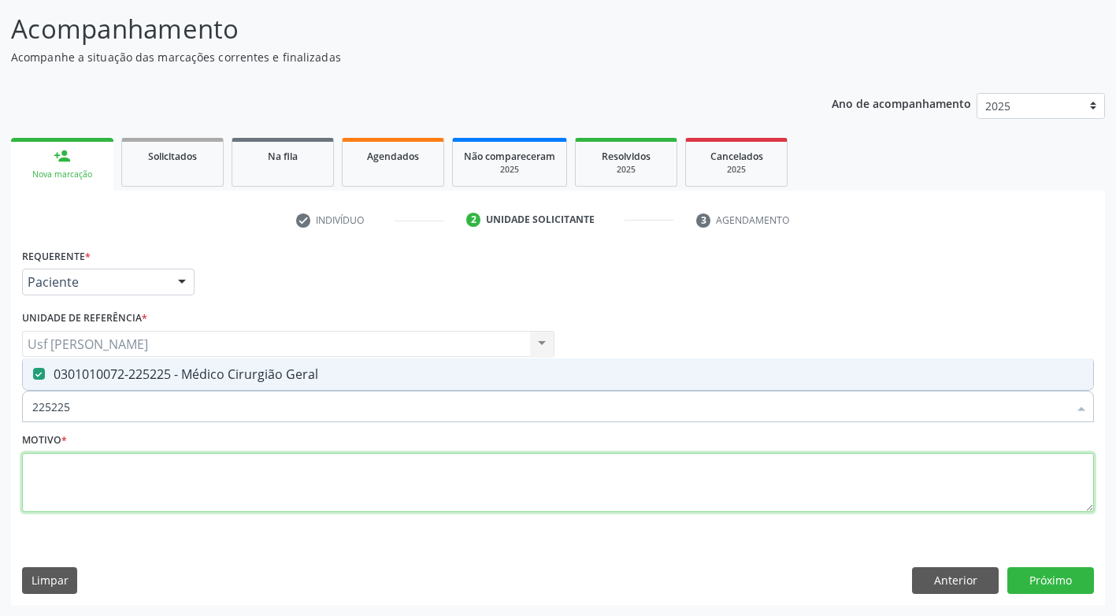
click at [72, 470] on textarea at bounding box center [558, 483] width 1072 height 60
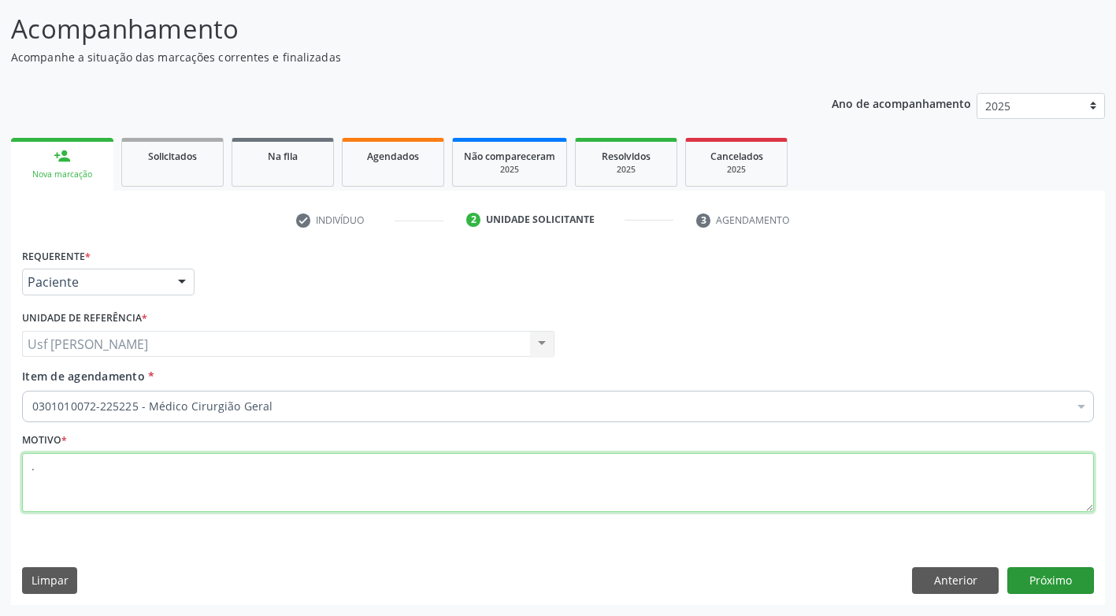
type textarea "."
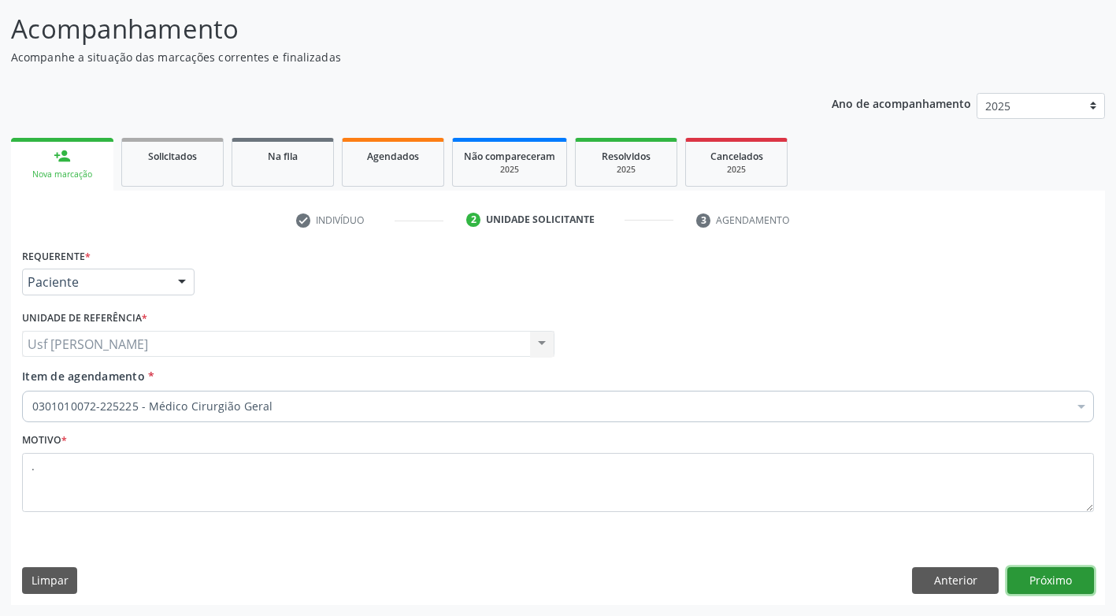
click at [1051, 581] on button "Próximo" at bounding box center [1051, 580] width 87 height 27
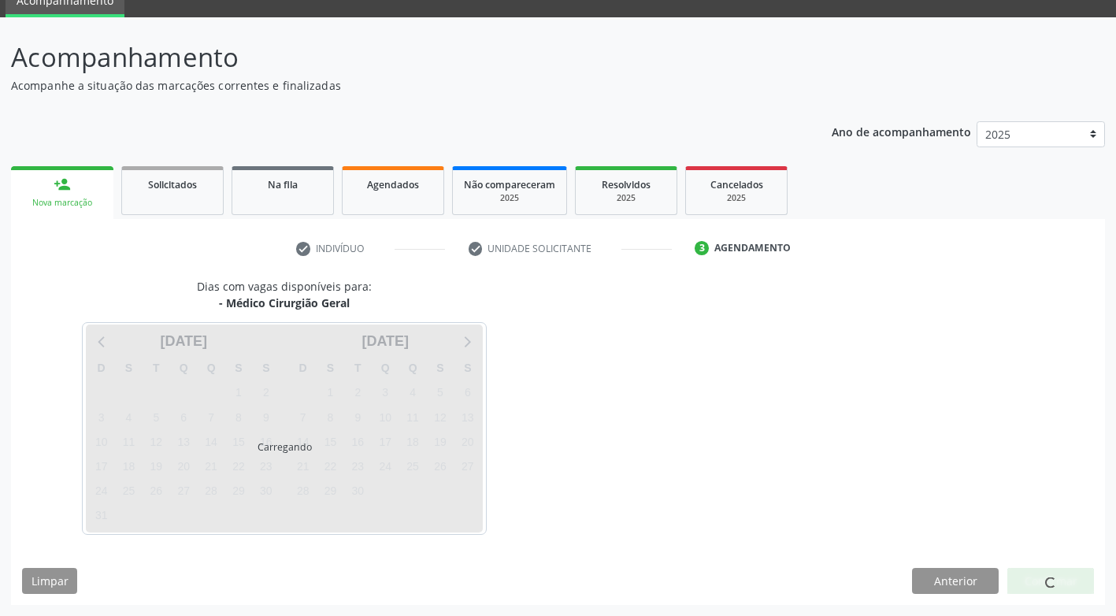
scroll to position [69, 0]
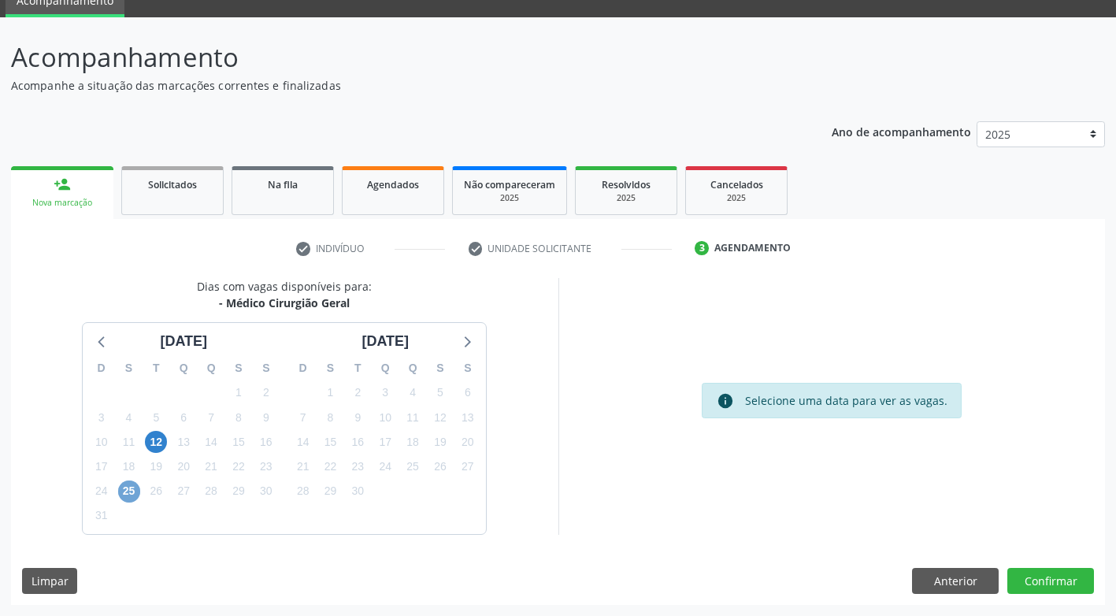
click at [123, 491] on span "25" at bounding box center [129, 492] width 22 height 22
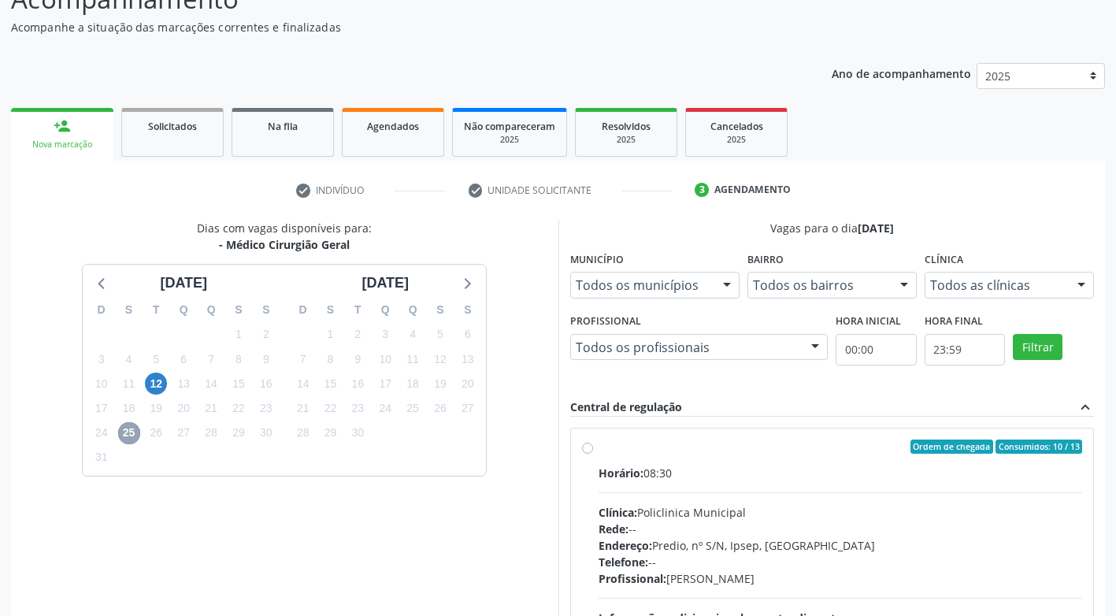
scroll to position [227, 0]
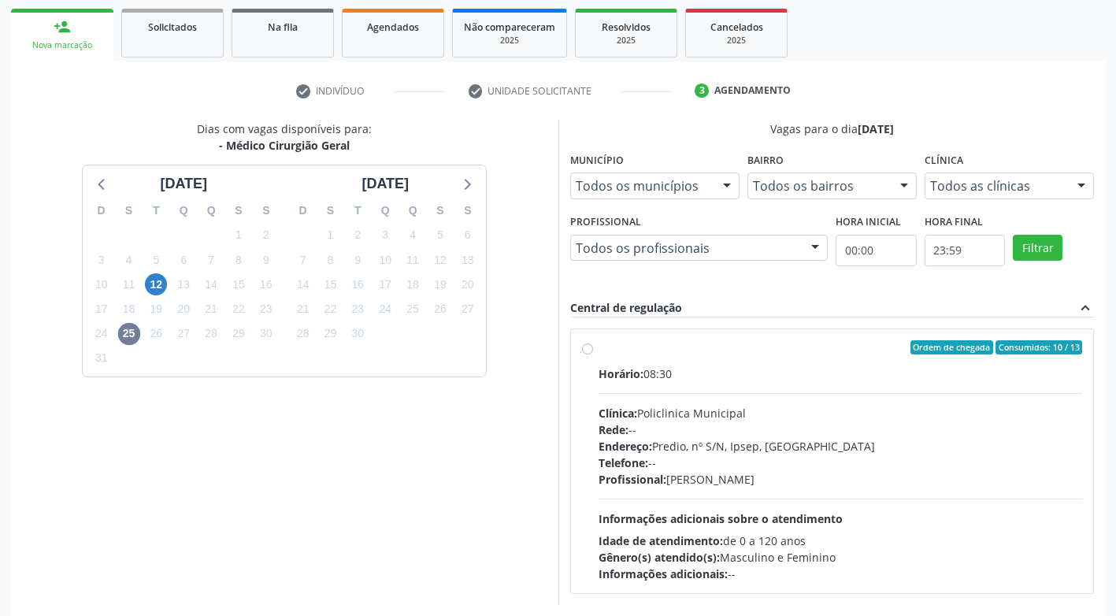
click at [599, 351] on label "Ordem de chegada Consumidos: 10 / 13 Horário: 08:30 Clínica: Policlinica Munici…" at bounding box center [841, 461] width 484 height 242
click at [588, 351] on input "Ordem de chegada Consumidos: 10 / 13 Horário: 08:30 Clínica: Policlinica Munici…" at bounding box center [587, 347] width 11 height 14
radio input "true"
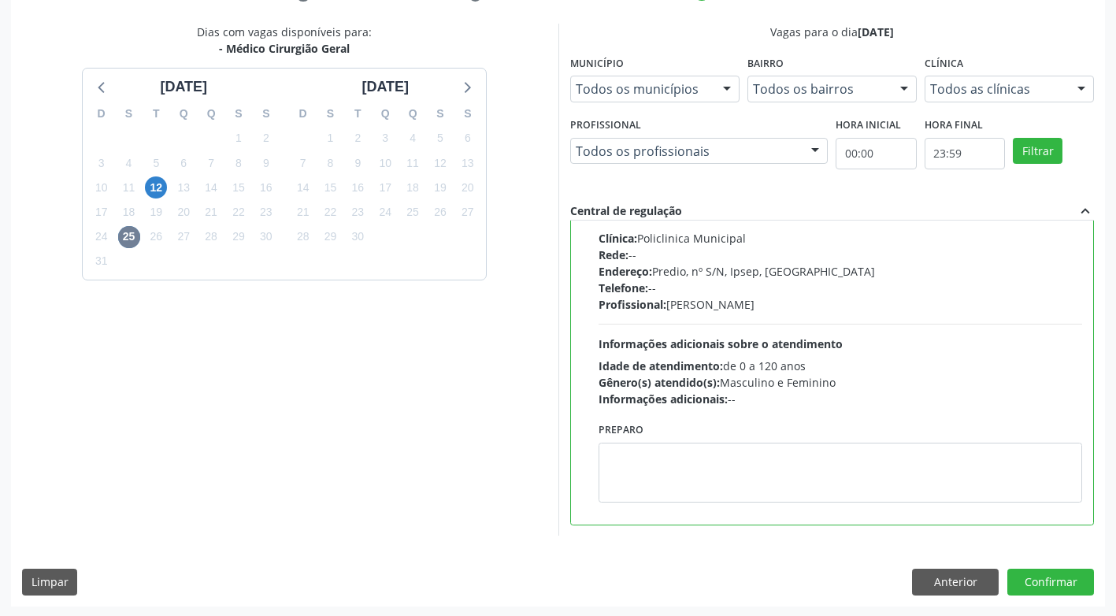
scroll to position [325, 0]
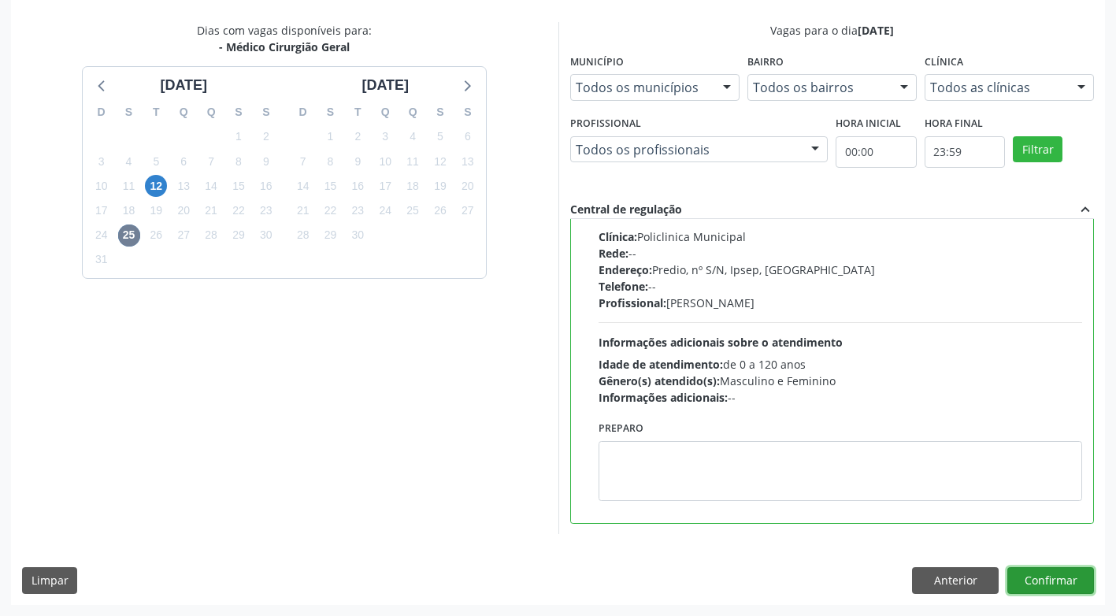
click at [1071, 583] on button "Confirmar" at bounding box center [1051, 580] width 87 height 27
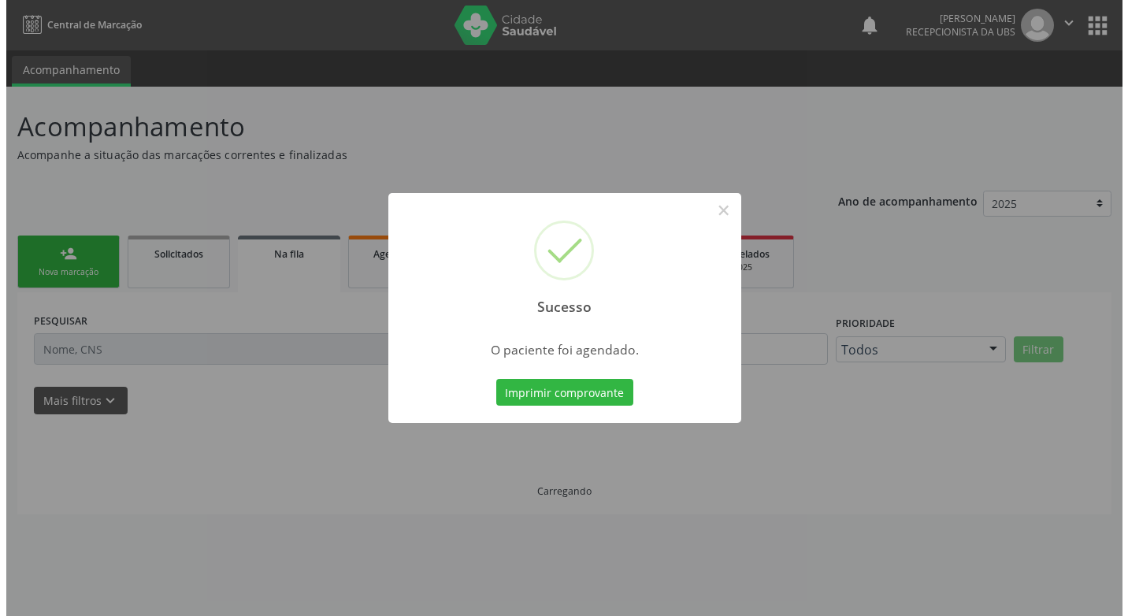
scroll to position [0, 0]
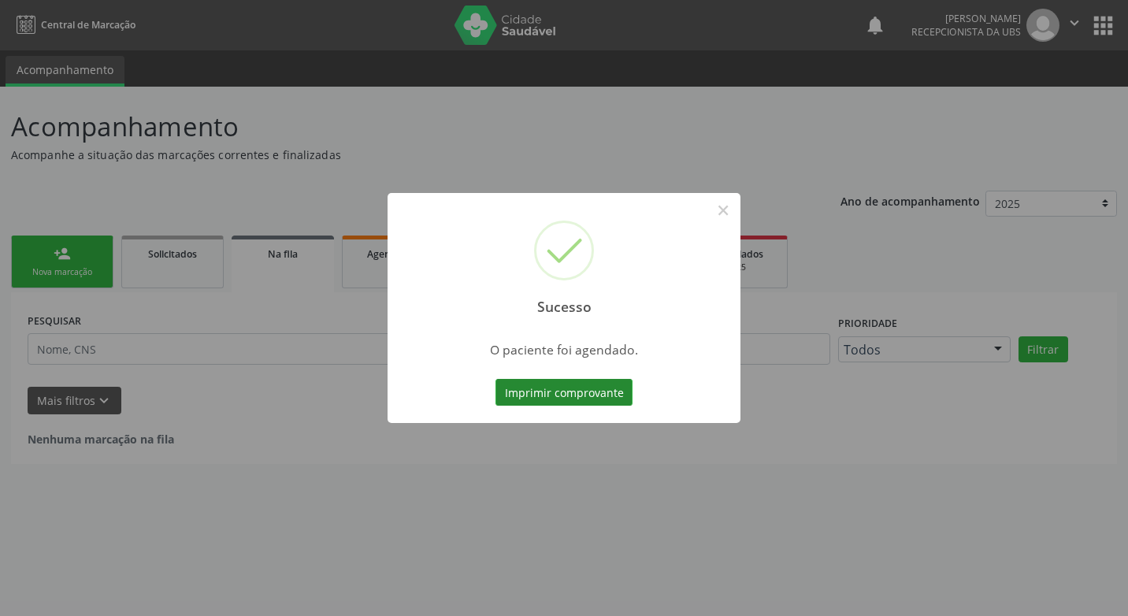
click at [532, 387] on button "Imprimir comprovante" at bounding box center [564, 392] width 137 height 27
